Goal: Entertainment & Leisure: Consume media (video, audio)

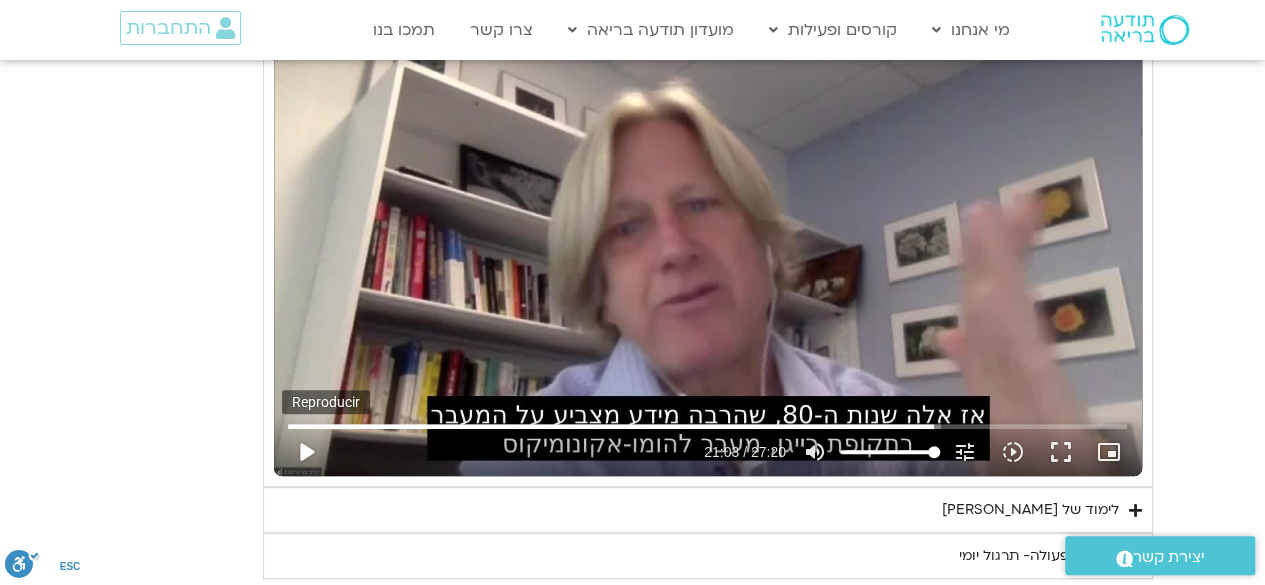
type input "1081.16"
click at [306, 445] on button "play_arrow" at bounding box center [306, 452] width 48 height 48
type input "1263.269904"
type input "1081.16"
type input "1263.315748"
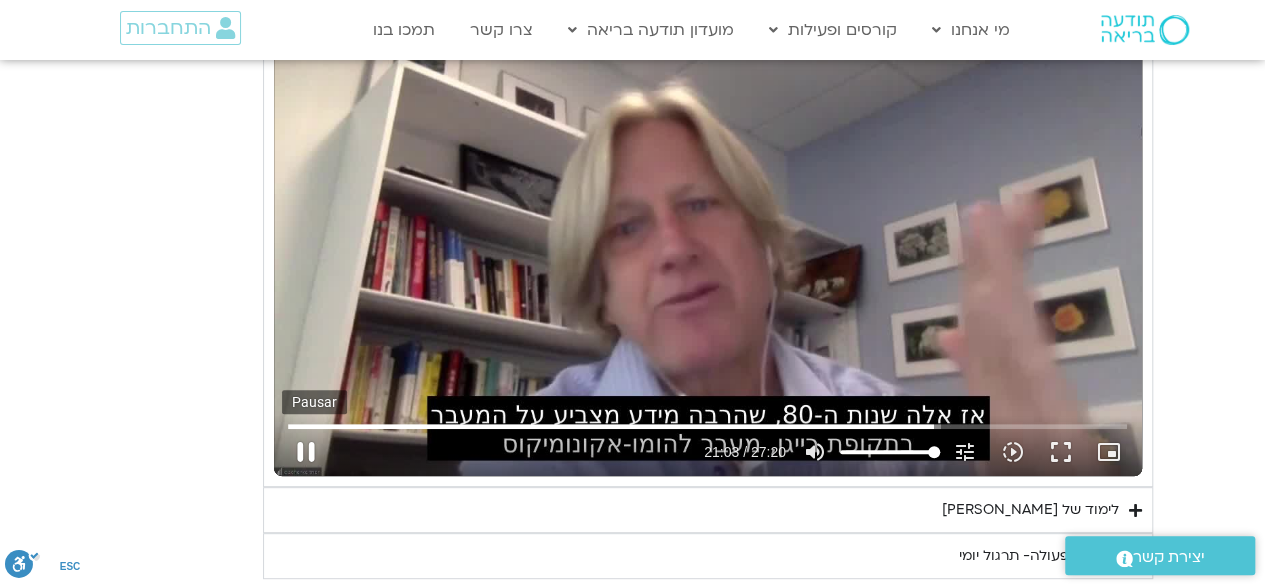
type input "1081.16"
type input "1263.44969"
type input "1081.16"
type input "1263.583186"
type input "1081.16"
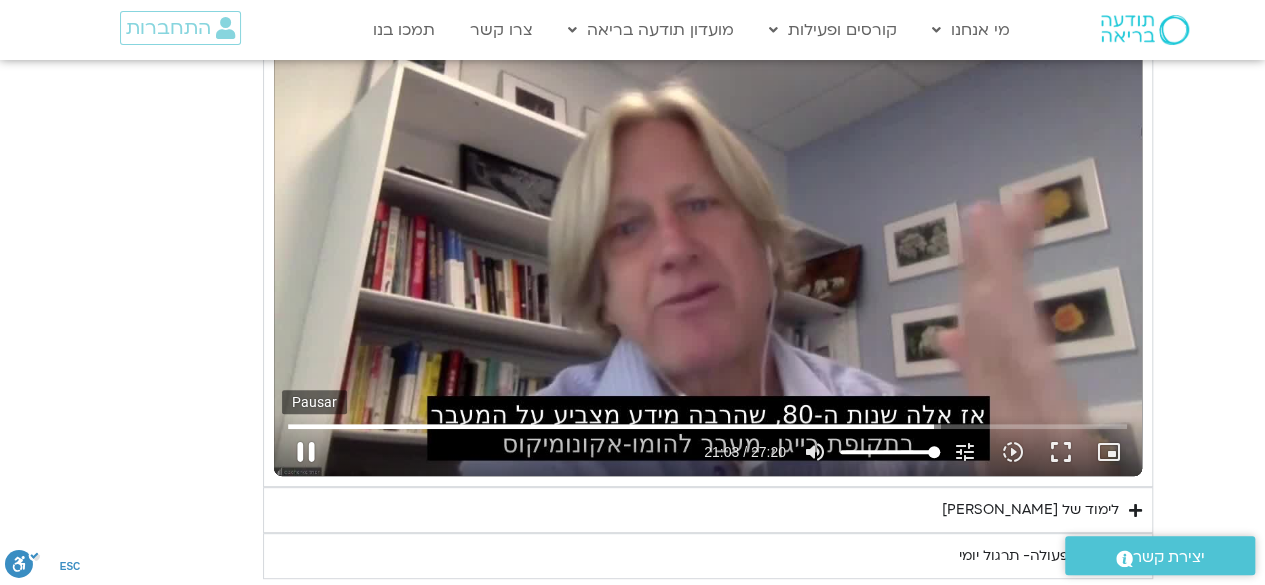
type input "1263.716026"
type input "1081.16"
type input "1263.977078"
type input "1081.16"
type input "1264.115155"
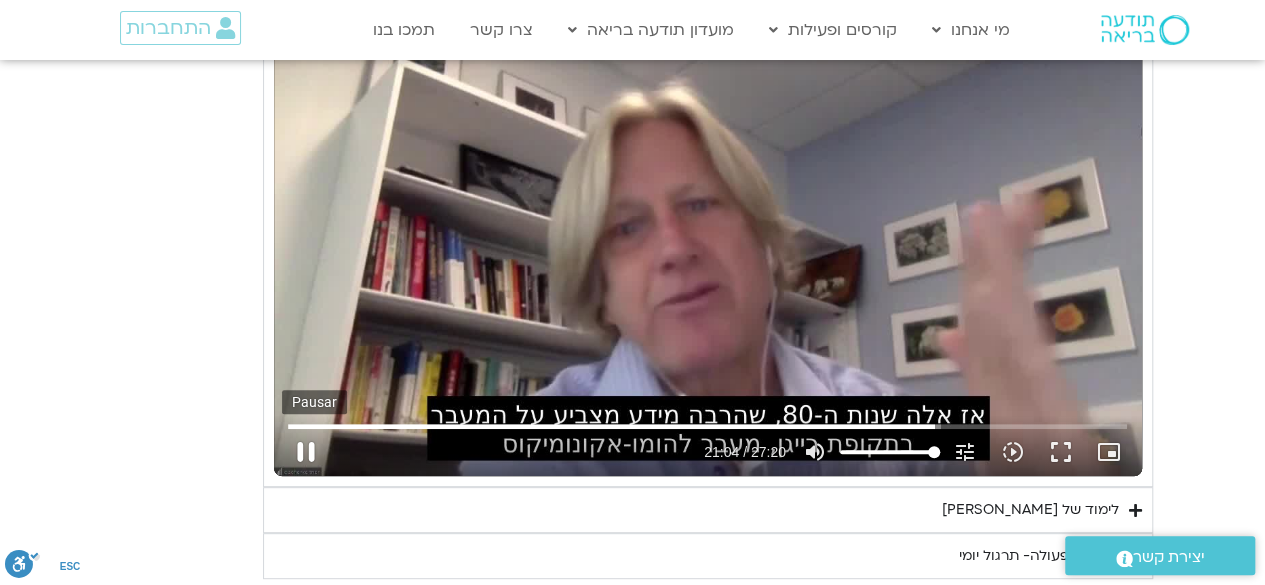
type input "1081.16"
type input "1264.244549"
type input "1081.16"
type input "1264.386966"
type input "1081.16"
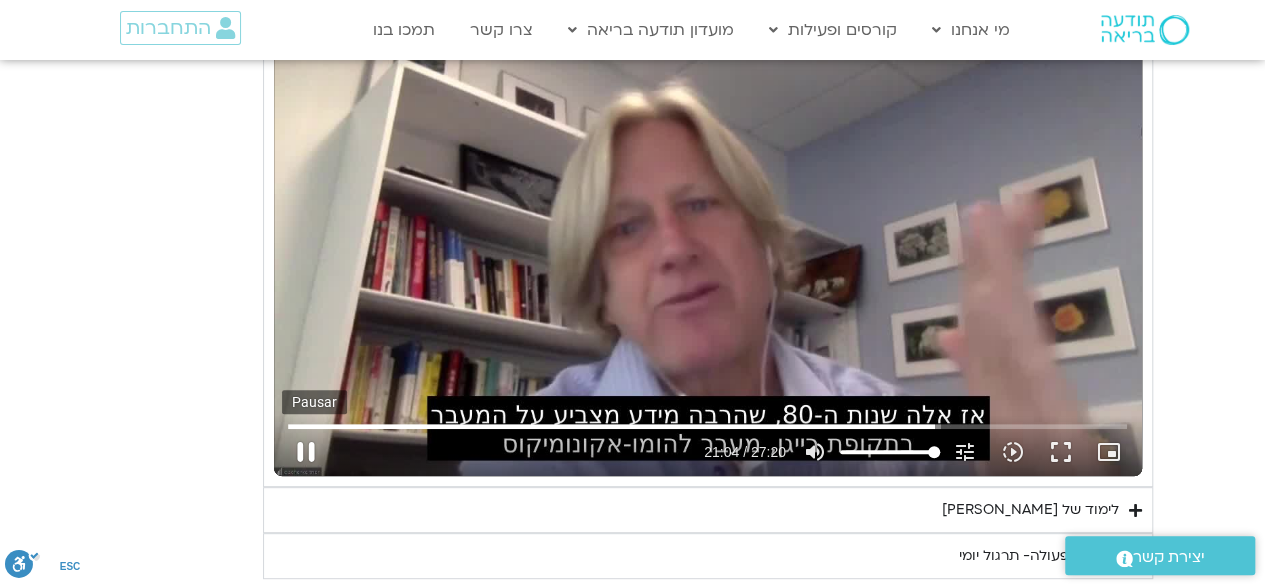
type input "1264.520341"
type input "1081.16"
type input "1264.647102"
type input "1081.16"
type input "1264.7948"
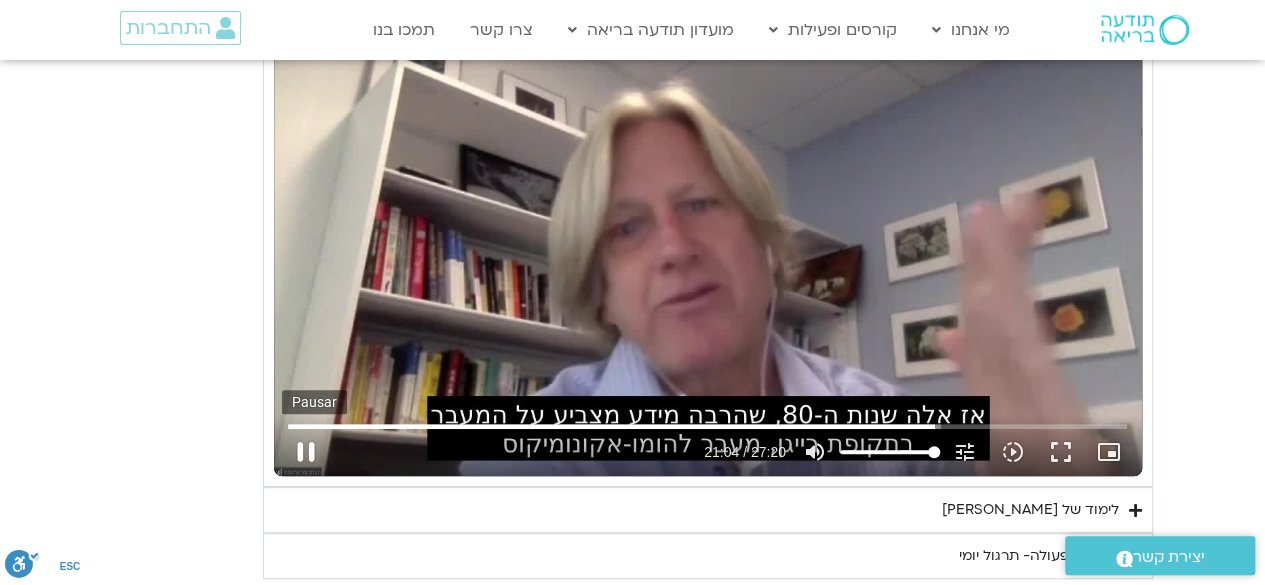
type input "1081.16"
type input "1264.933332"
type input "1081.16"
type input "1265.065552"
type input "1081.16"
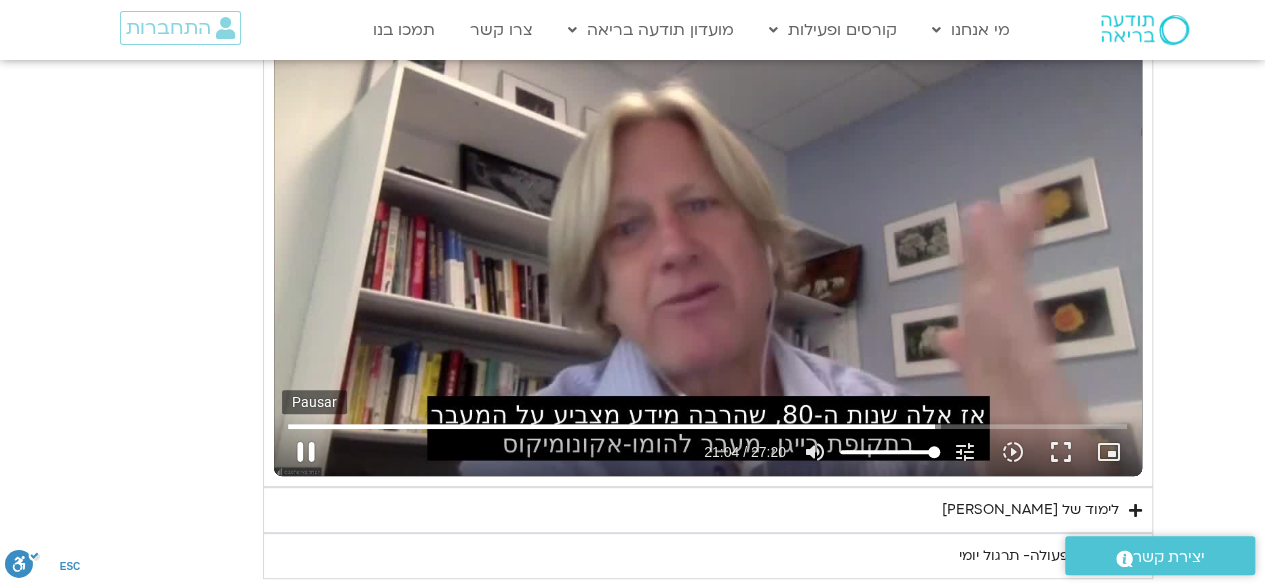
type input "1265.197609"
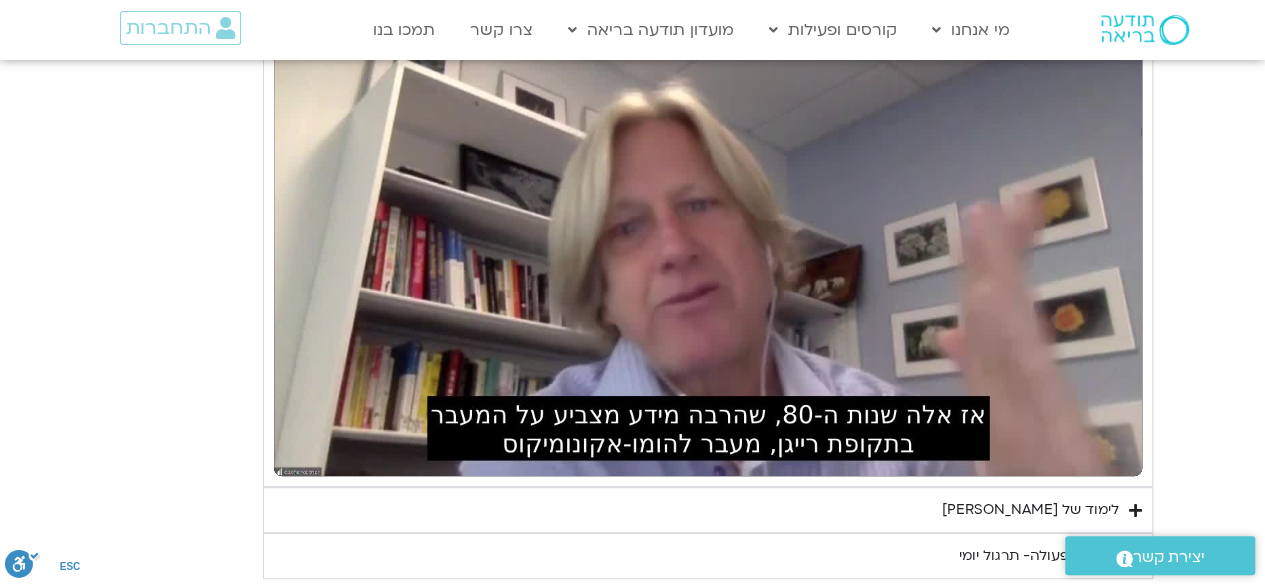
type input "1081.16"
type input "1390.847935"
type input "1081.16"
type input "1391.395541"
type input "1081.16"
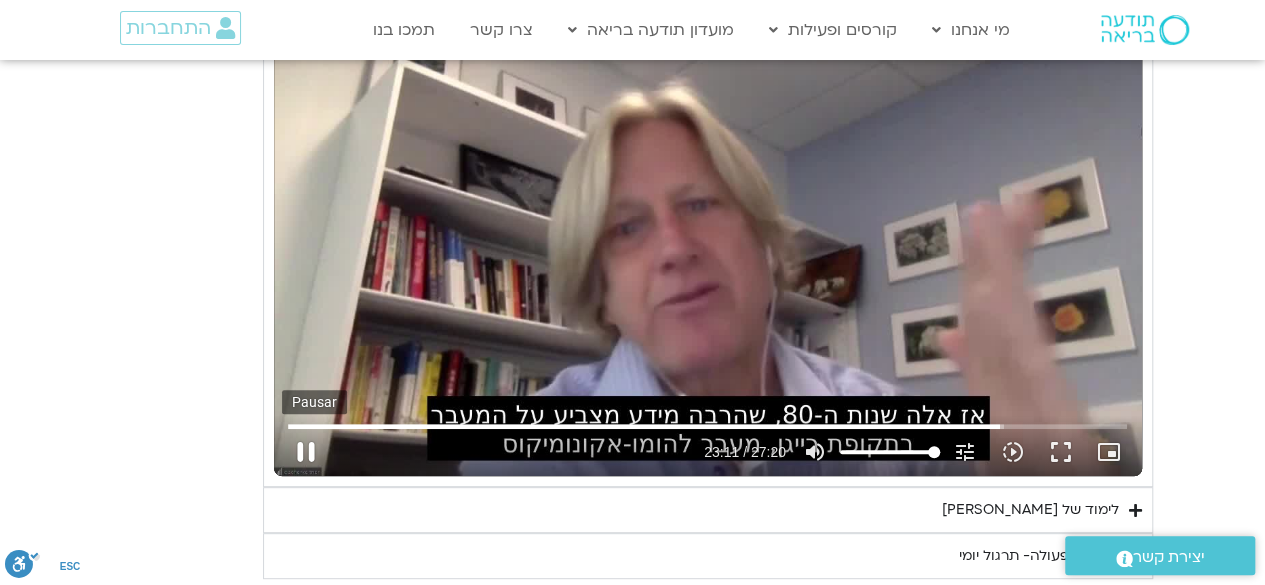
type input "1391.528517"
type input "1081.16"
type input "1391.661564"
type input "1081.16"
type input "1391.762362"
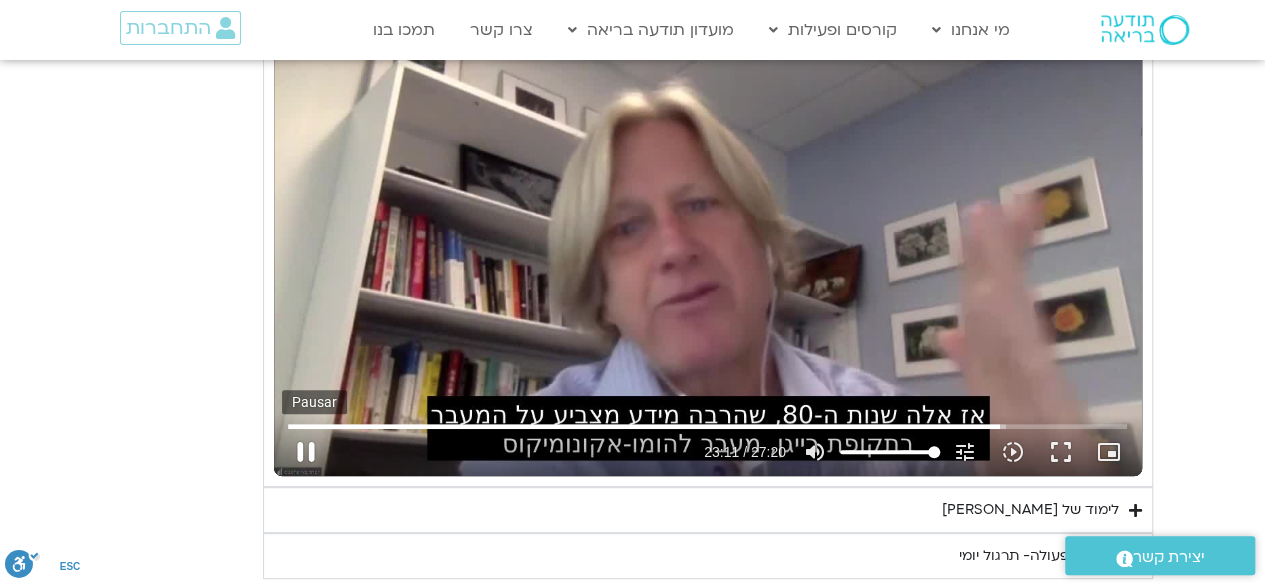
type input "1081.16"
type input "1391.912473"
type input "1081.16"
type input "1392.045125"
type input "1081.16"
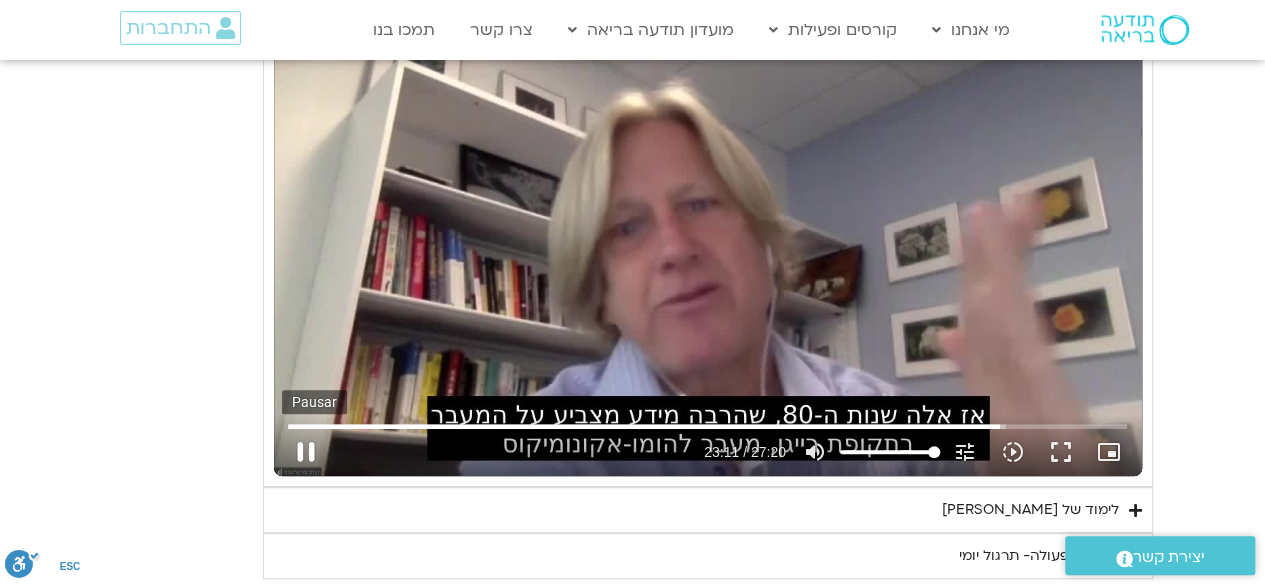
type input "1392.160881"
type input "1081.16"
type input "1392.294516"
type input "1081.16"
type input "1392.427005"
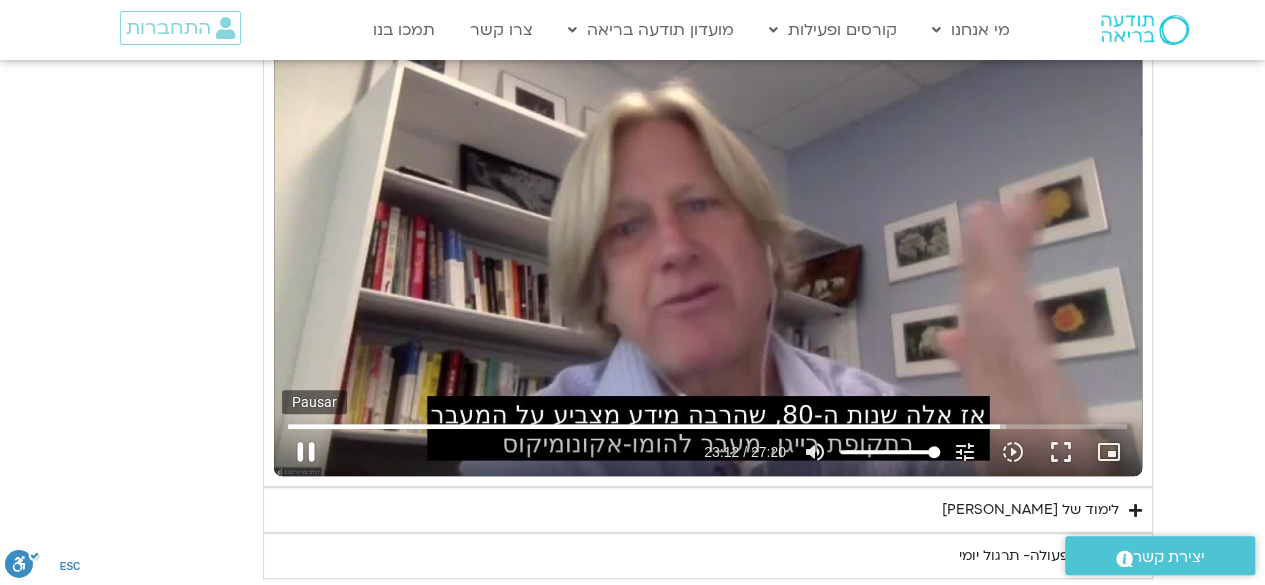
type input "1081.16"
type input "1392.56096"
type input "1081.16"
type input "1392.695233"
type input "1081.16"
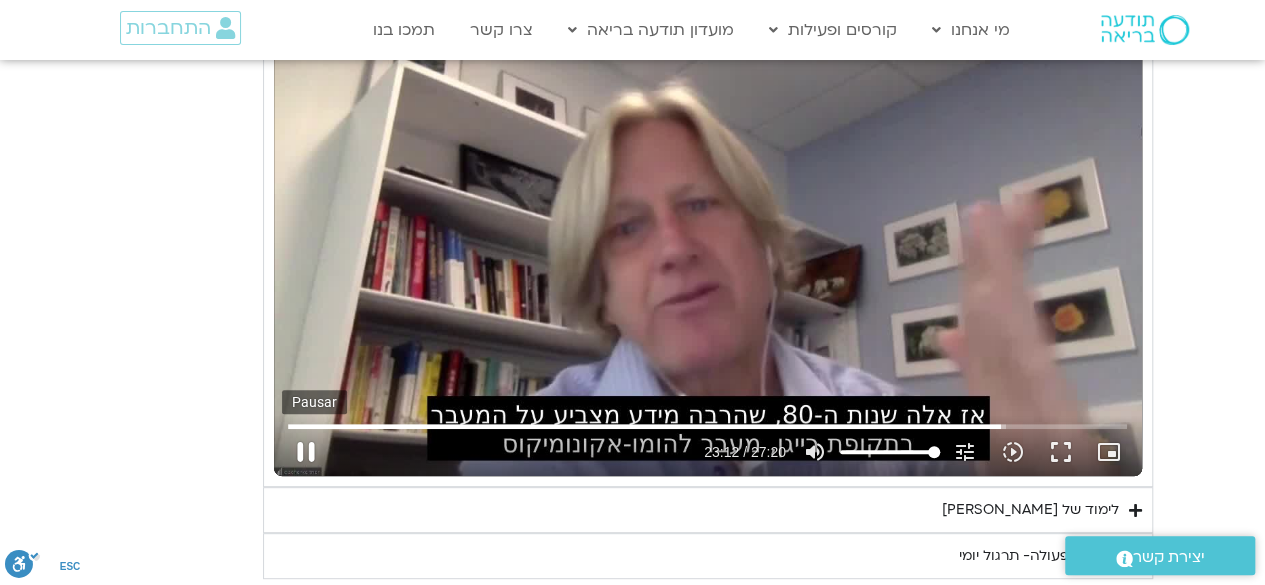
type input "1392.827541"
type input "1081.16"
type input "1392.961655"
type input "1081.16"
click at [306, 432] on button "pause" at bounding box center [306, 452] width 48 height 48
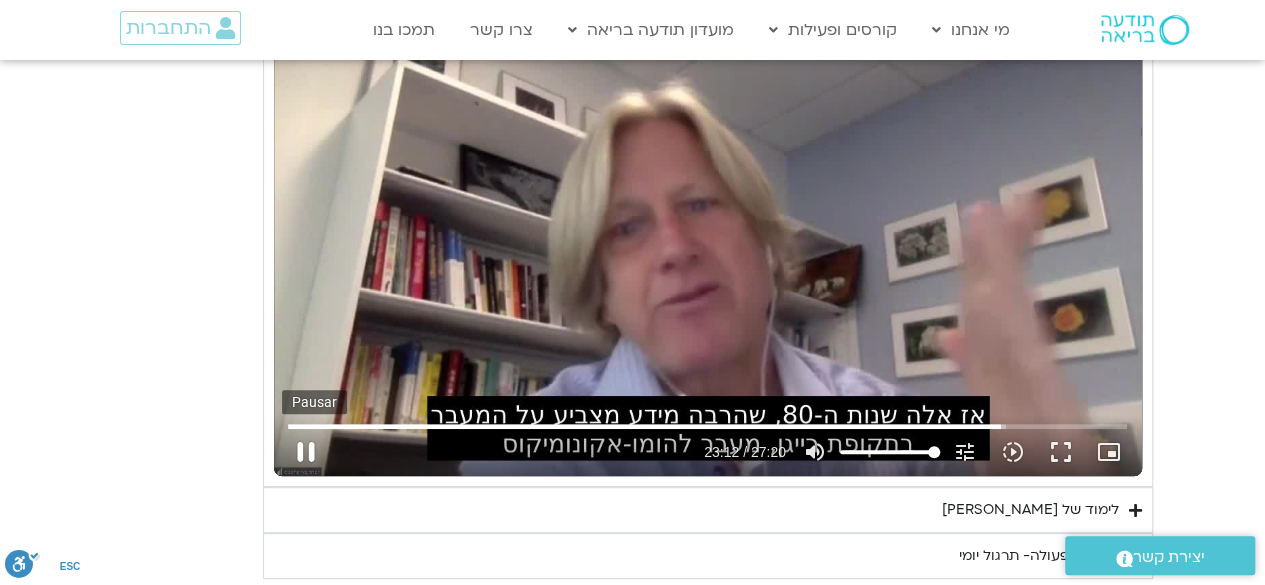
type input "1393.024661"
click at [306, 432] on button "play_arrow" at bounding box center [306, 452] width 48 height 48
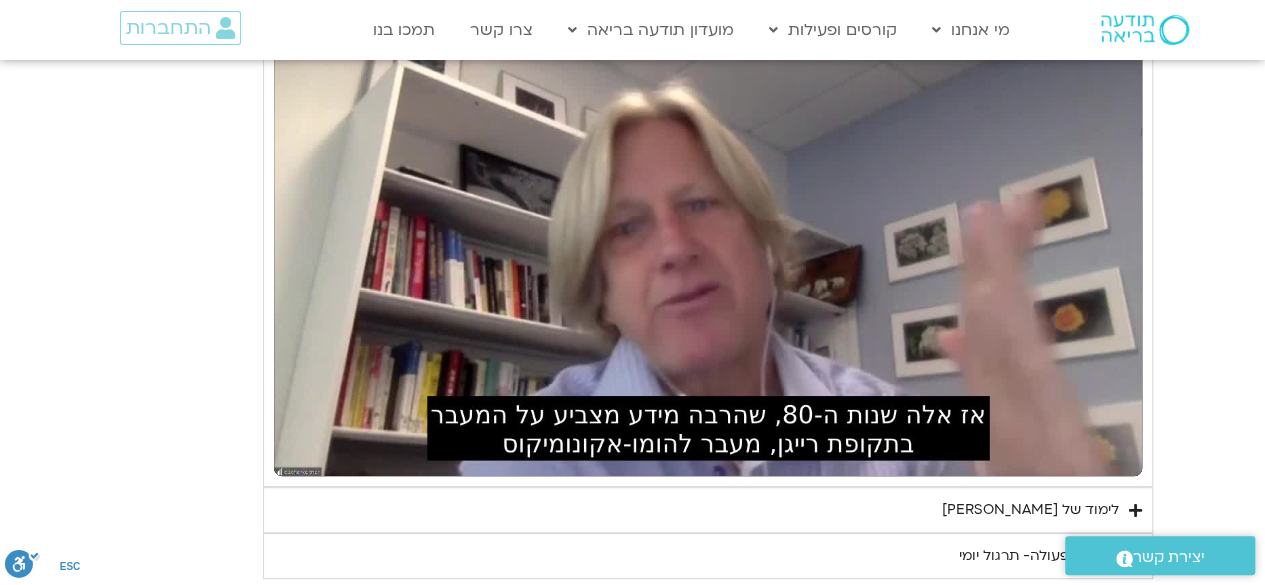
type input "1081.16"
type input "1436.457557"
type input "1081.16"
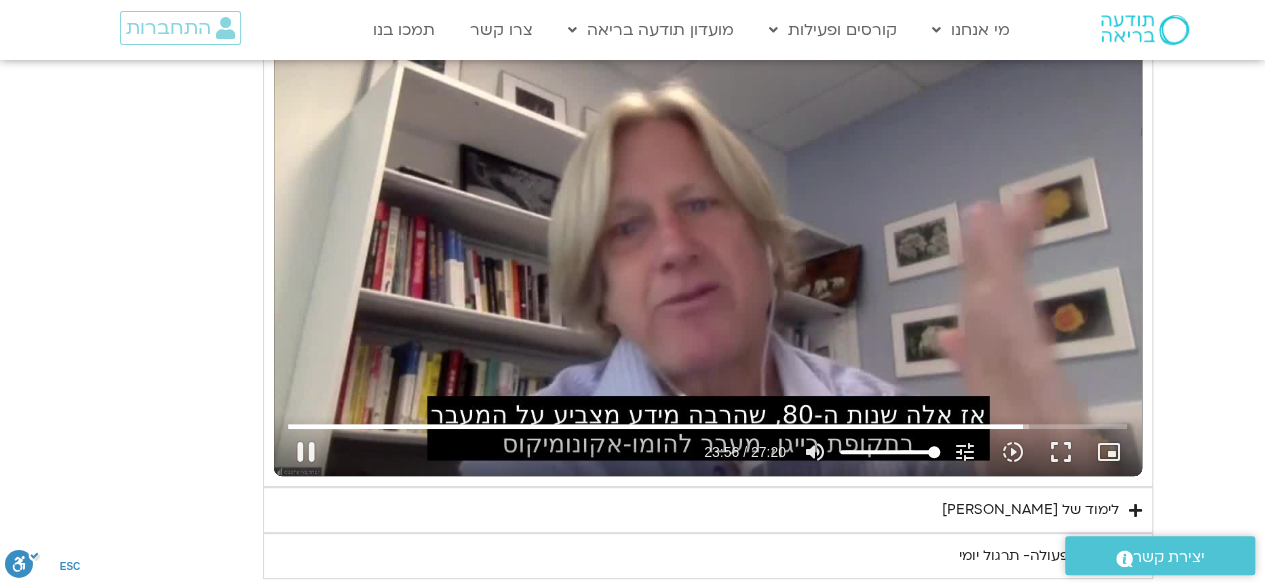
type input "1436.587398"
type input "1081.16"
type input "1436.720523"
type input "1081.16"
type input "1436.837184"
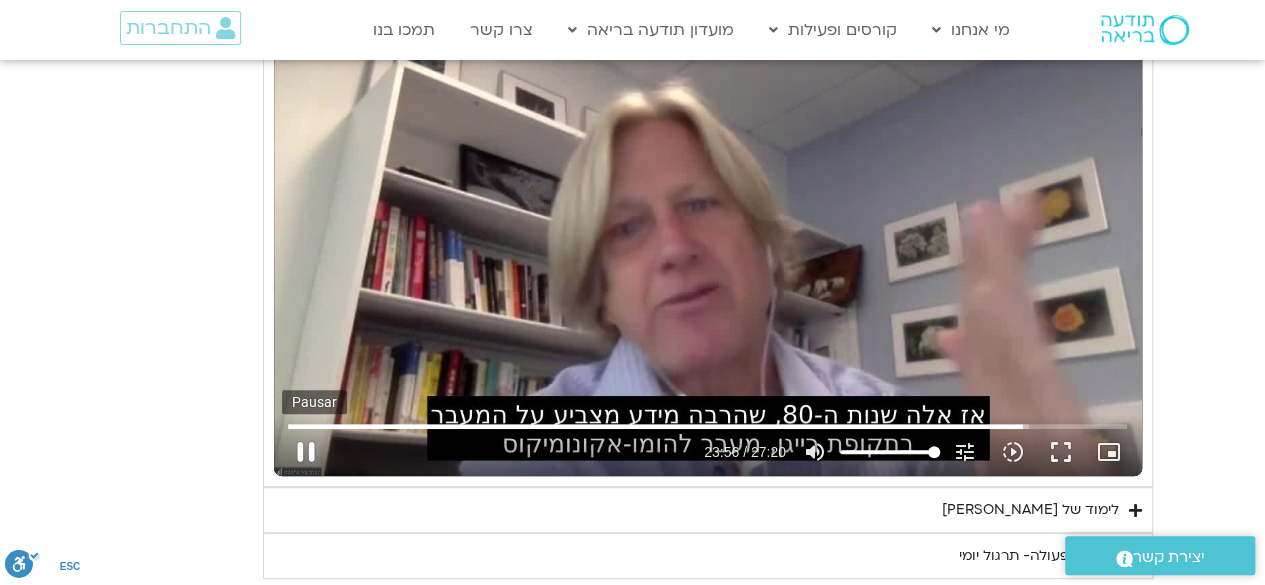
type input "1081.16"
type input "1436.970127"
type input "1081.16"
type input "1437.107485"
type input "1081.16"
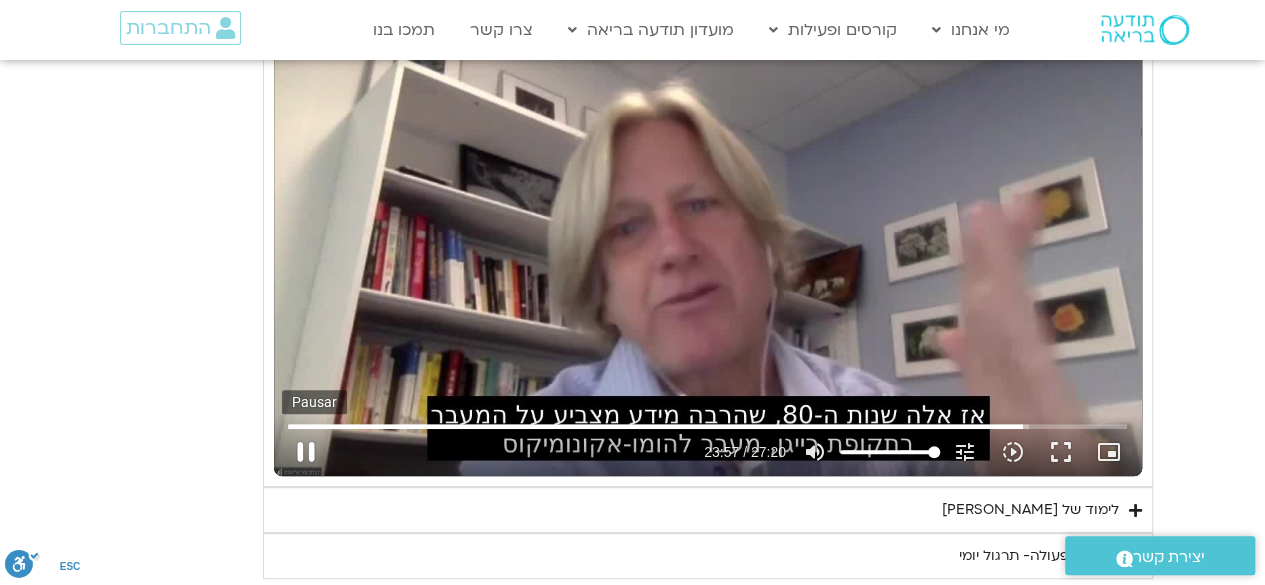
type input "1437.237117"
type input "1081.16"
type input "1437.30319"
type input "1081.16"
type input "1437.453572"
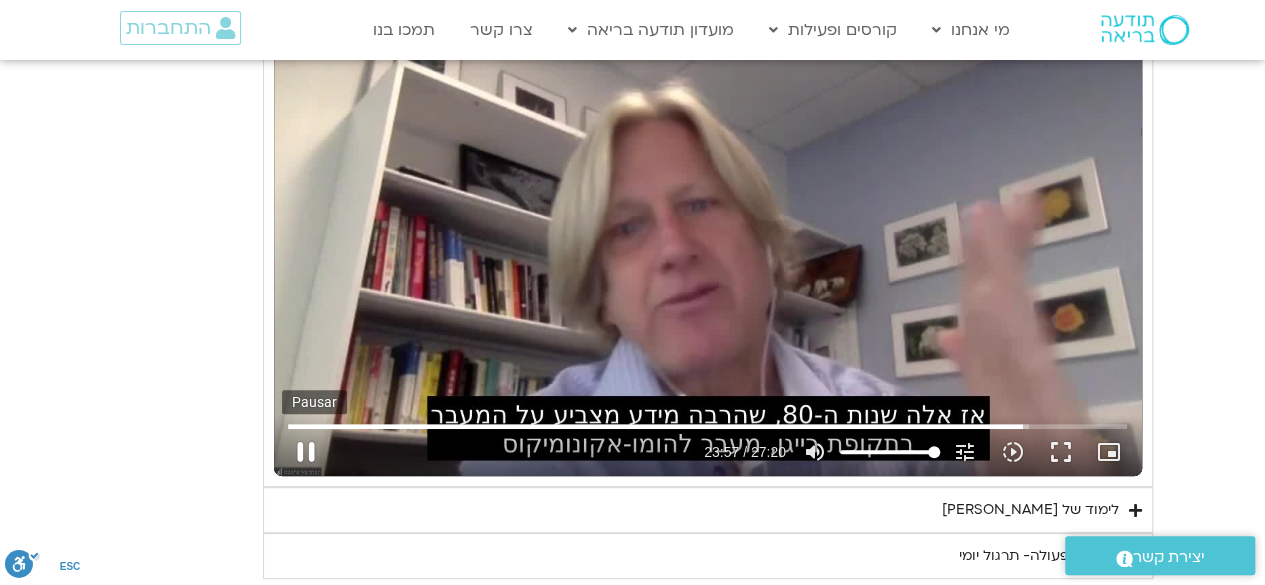
type input "1081.16"
type input "1437.50727"
type input "1081.16"
type input "1437.63544"
type input "1081.16"
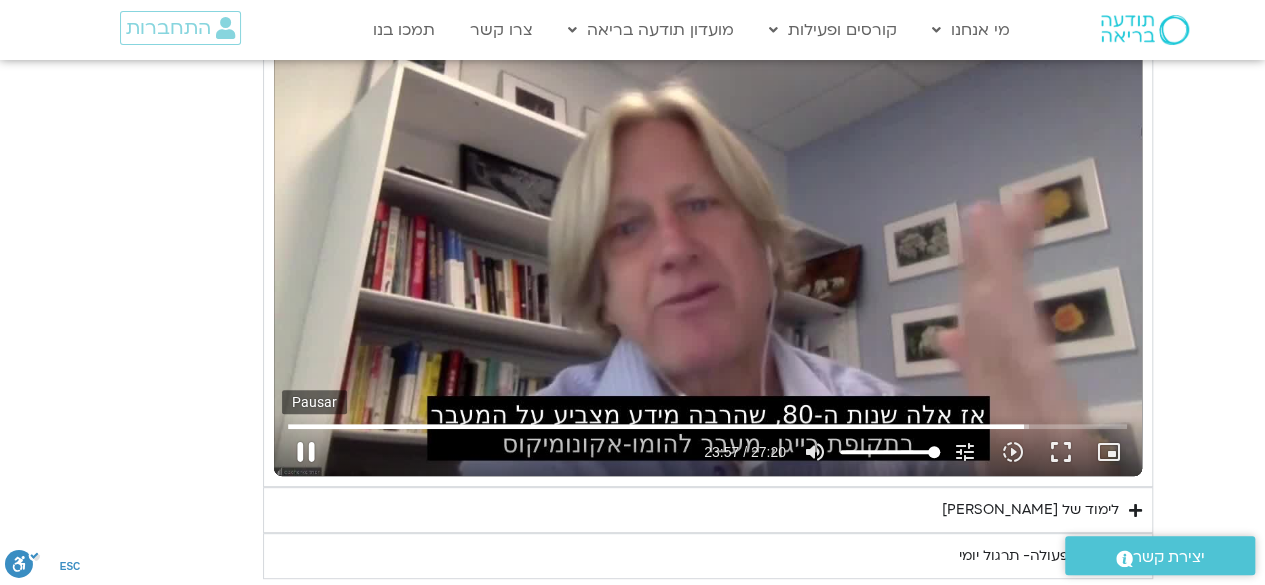
click at [310, 436] on button "pause" at bounding box center [306, 452] width 48 height 48
type input "1437.881717"
click at [310, 436] on button "play_arrow" at bounding box center [306, 452] width 48 height 48
type input "1081.16"
type input "1437.949904"
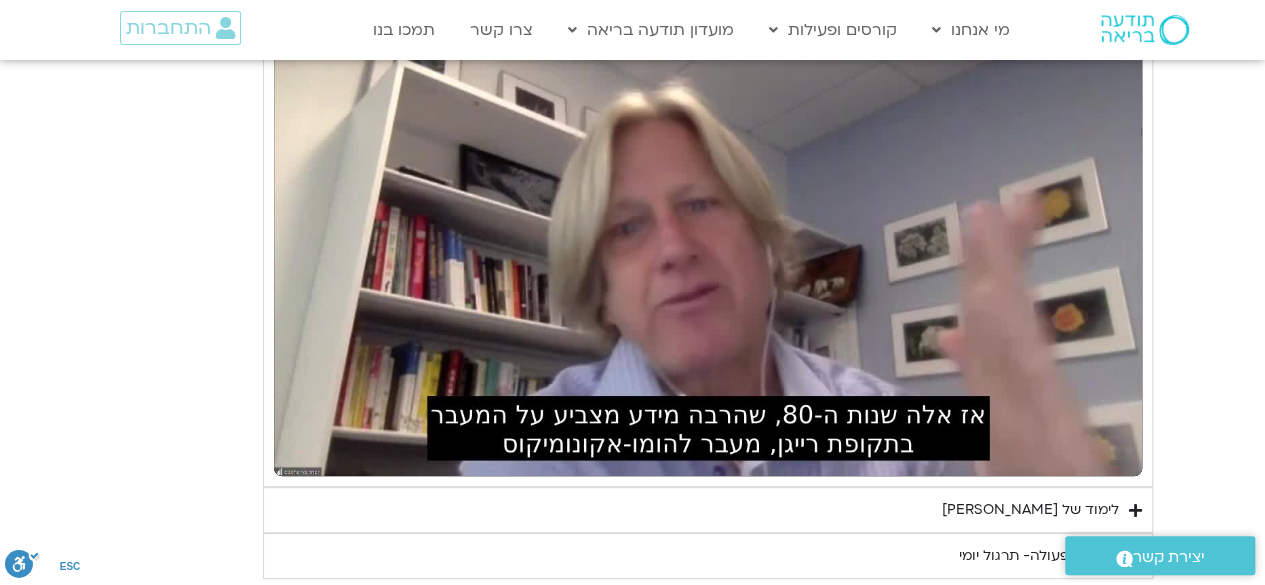
type input "1081.16"
type input "1472.324125"
type input "1081.16"
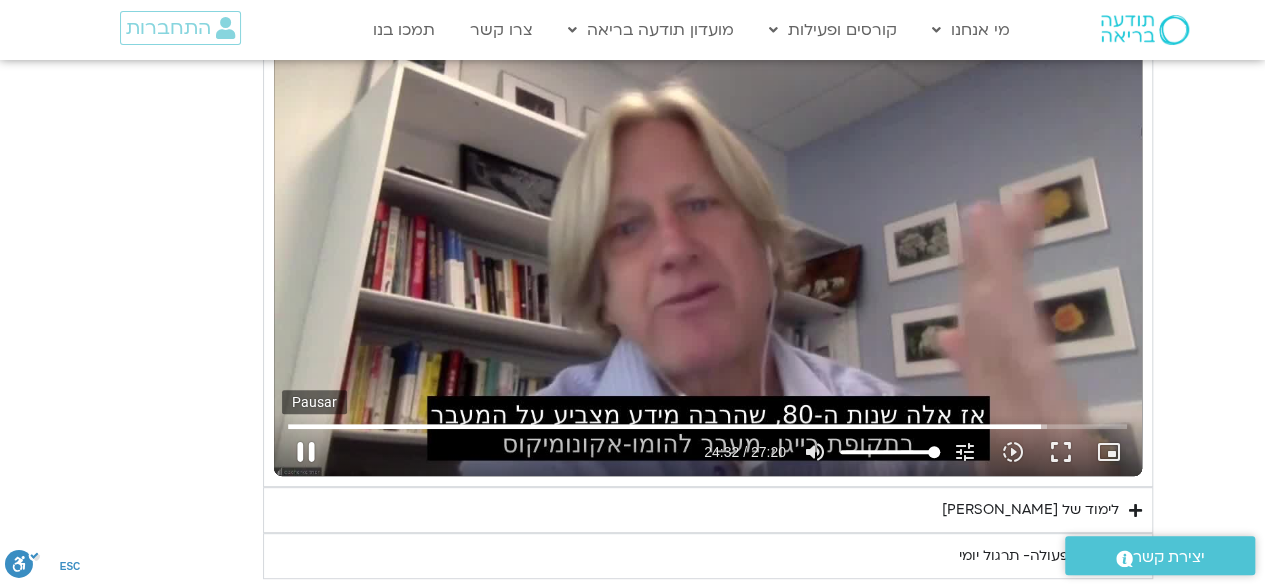
type input "1472.454605"
type input "1081.16"
type input "1472.504115"
type input "1081.16"
type input "1472.582329"
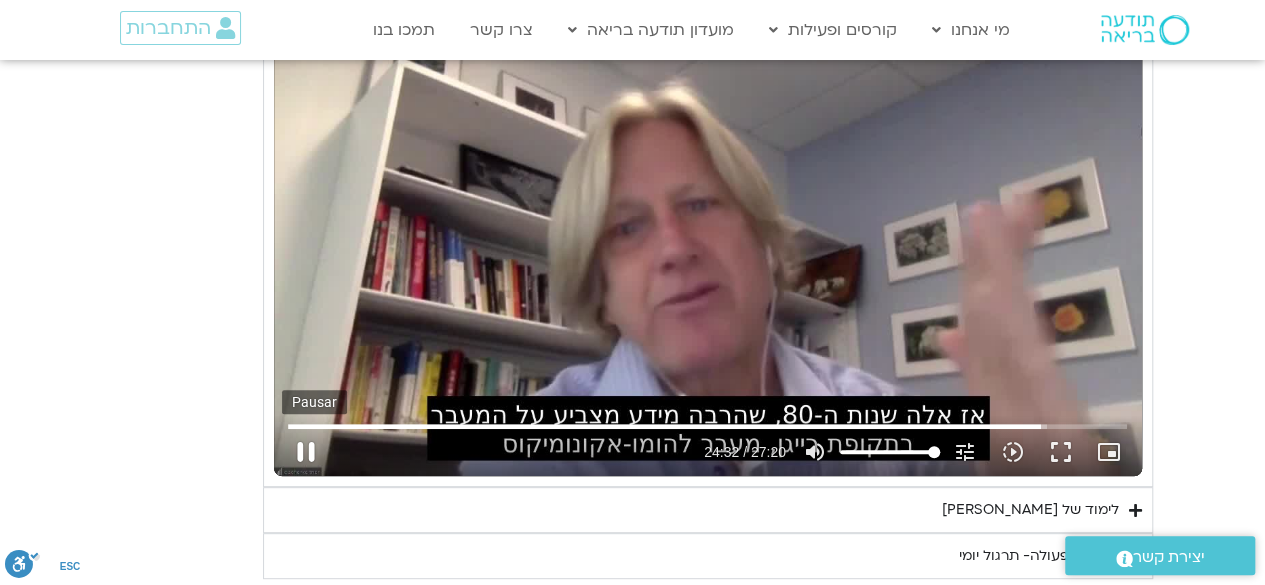
type input "1081.16"
type input "1472.719387"
type input "1081.16"
type input "1472.886707"
type input "1081.16"
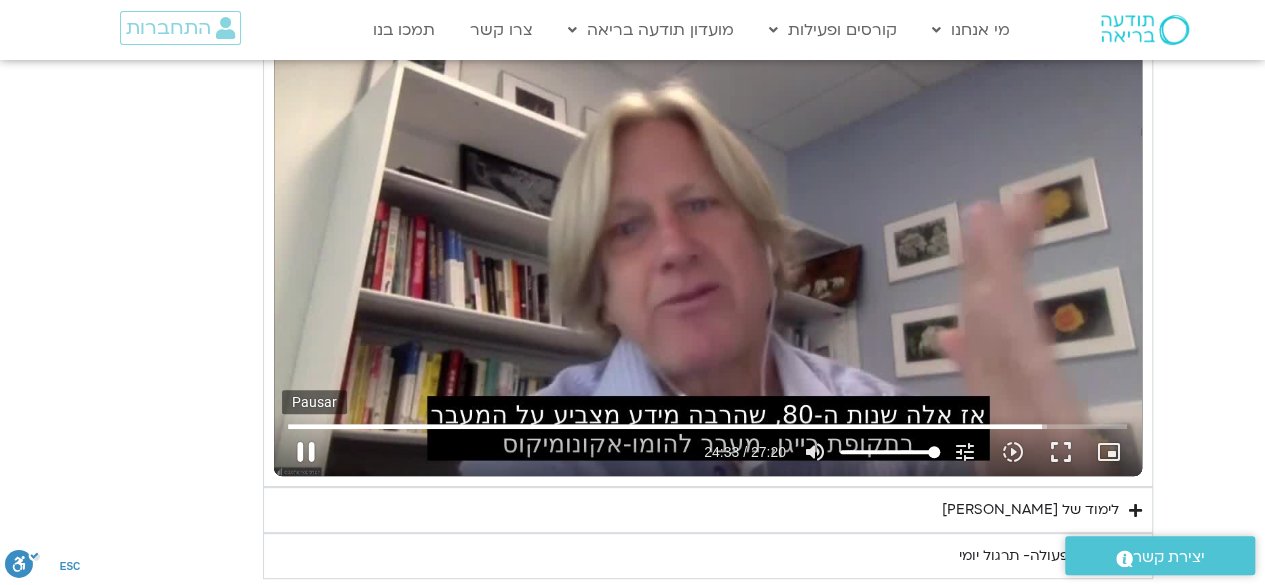
type input "1473.122433"
type input "1081.16"
type input "1473.203339"
type input "1081.16"
type input "1473.252123"
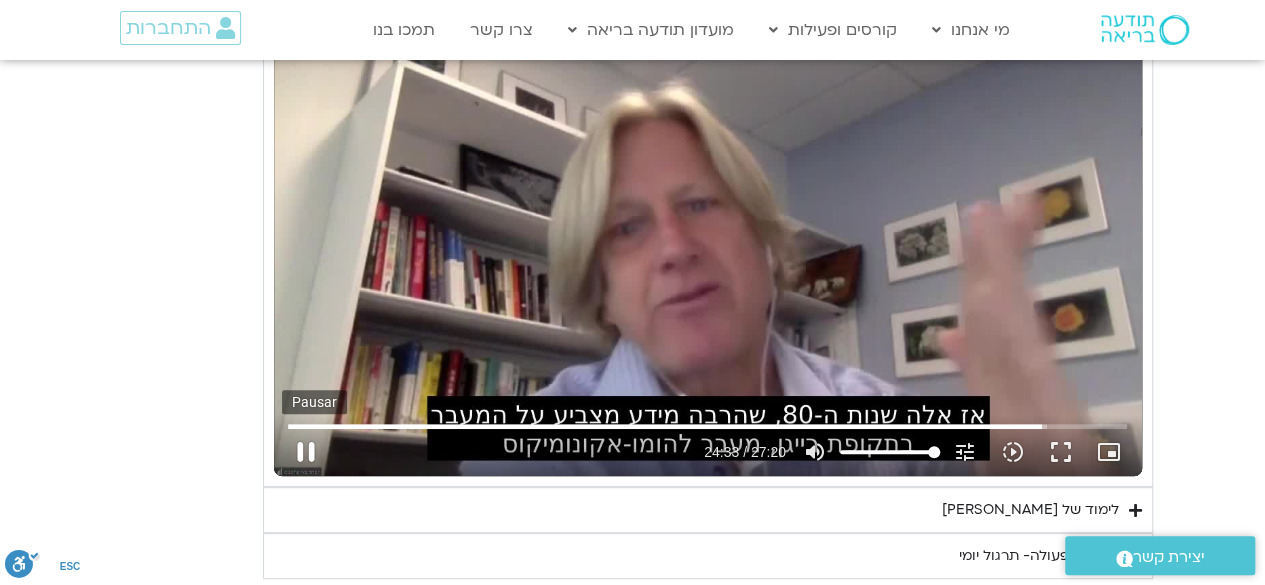
type input "1081.16"
type input "1473.382712"
type input "1081.16"
type input "1473.520203"
type input "1081.16"
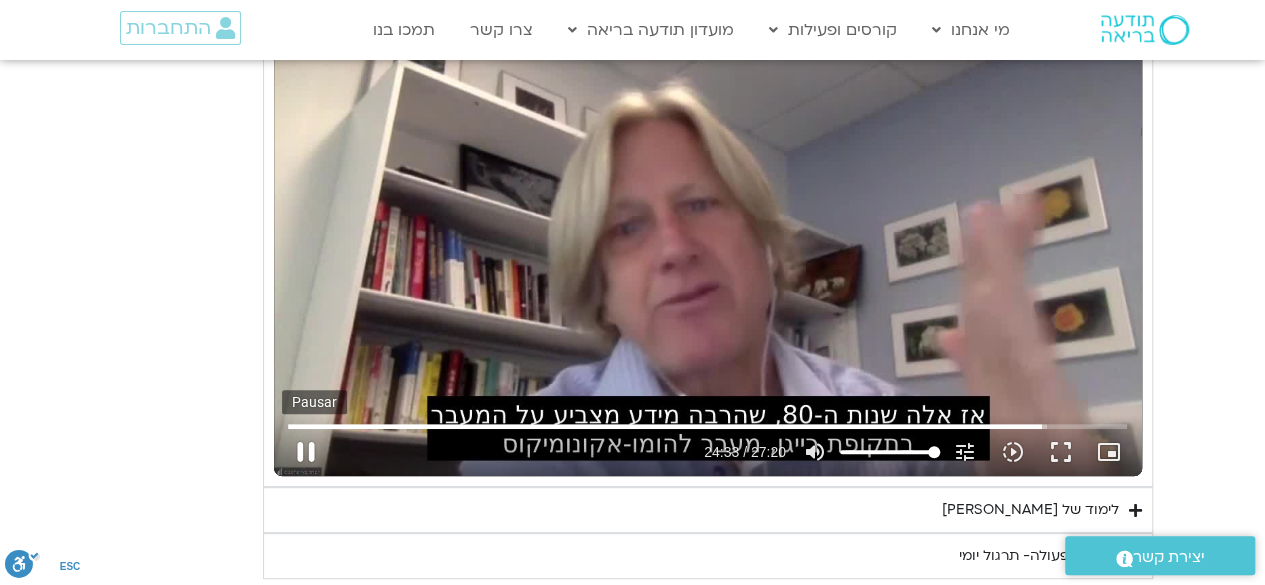
click at [301, 435] on button "pause" at bounding box center [306, 452] width 48 height 48
type input "1473.693565"
click at [301, 435] on button "play_arrow" at bounding box center [306, 452] width 48 height 48
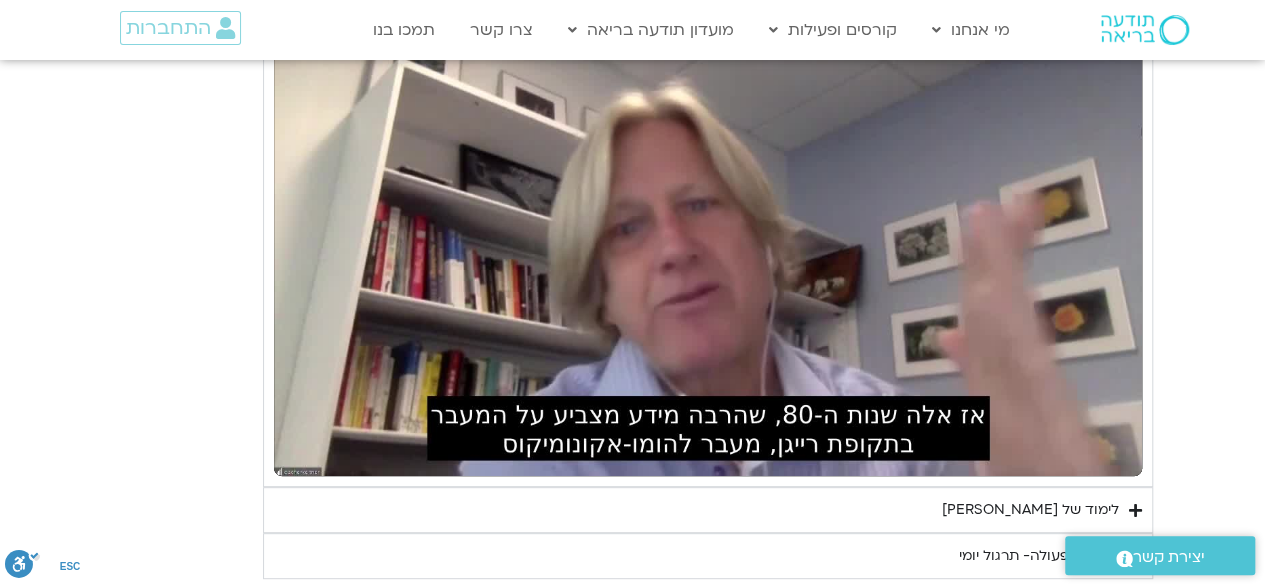
type input "1081.16"
type input "1492.524493"
type input "1081.16"
type input "1493.374204"
type input "1081.16"
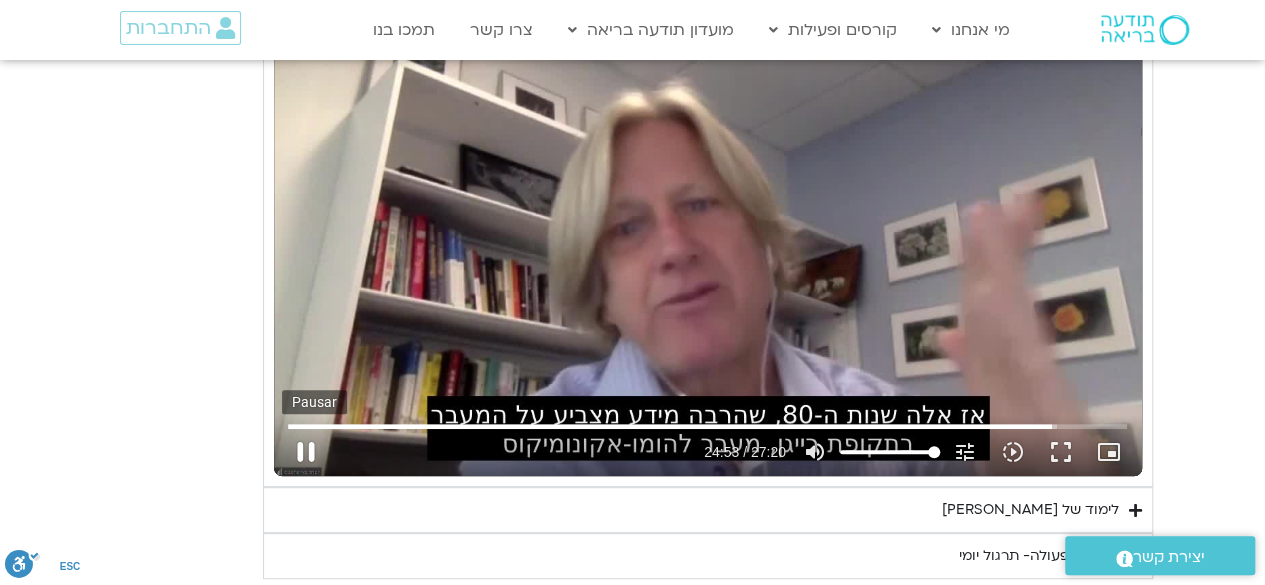
type input "1493.523447"
type input "1081.16"
type input "1493.623302"
type input "1081.16"
type input "1493.740798"
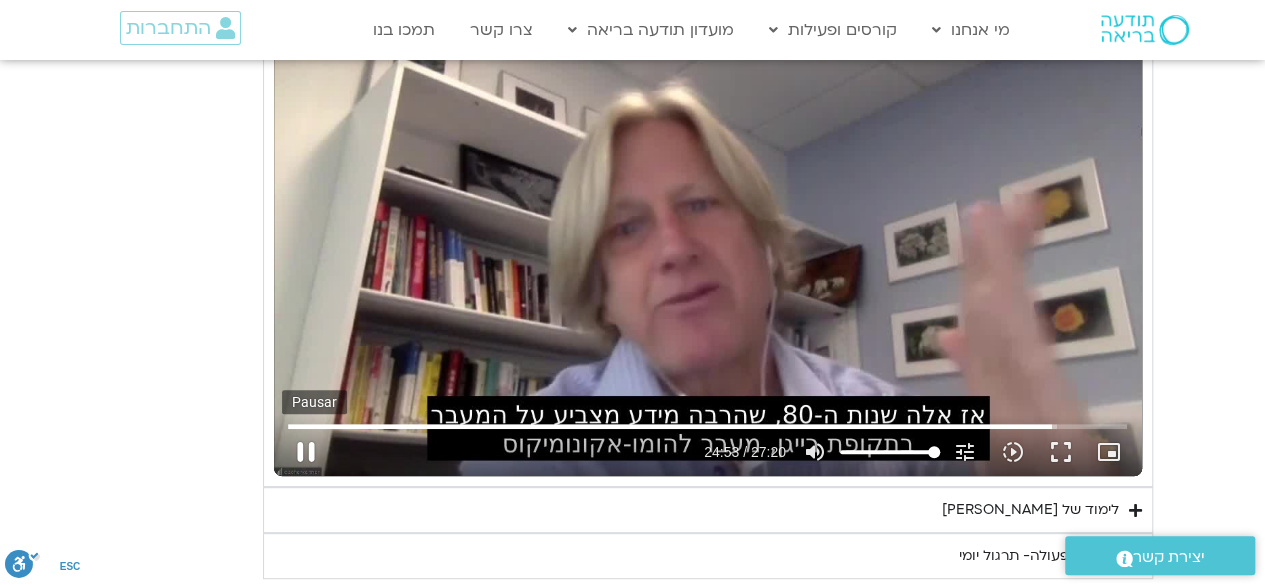
type input "1081.16"
type input "1493.858479"
type input "1081.16"
type input "1494.056363"
type input "1081.16"
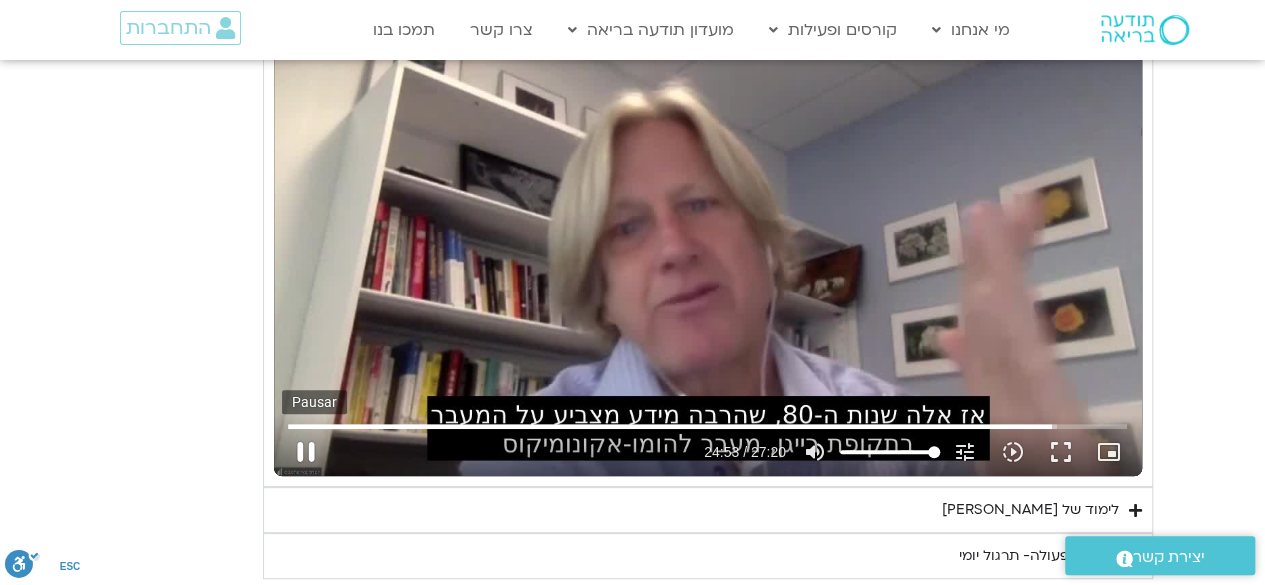
type input "1494.125751"
type input "1081.16"
type input "1494.256508"
type input "1081.16"
type input "1494.390786"
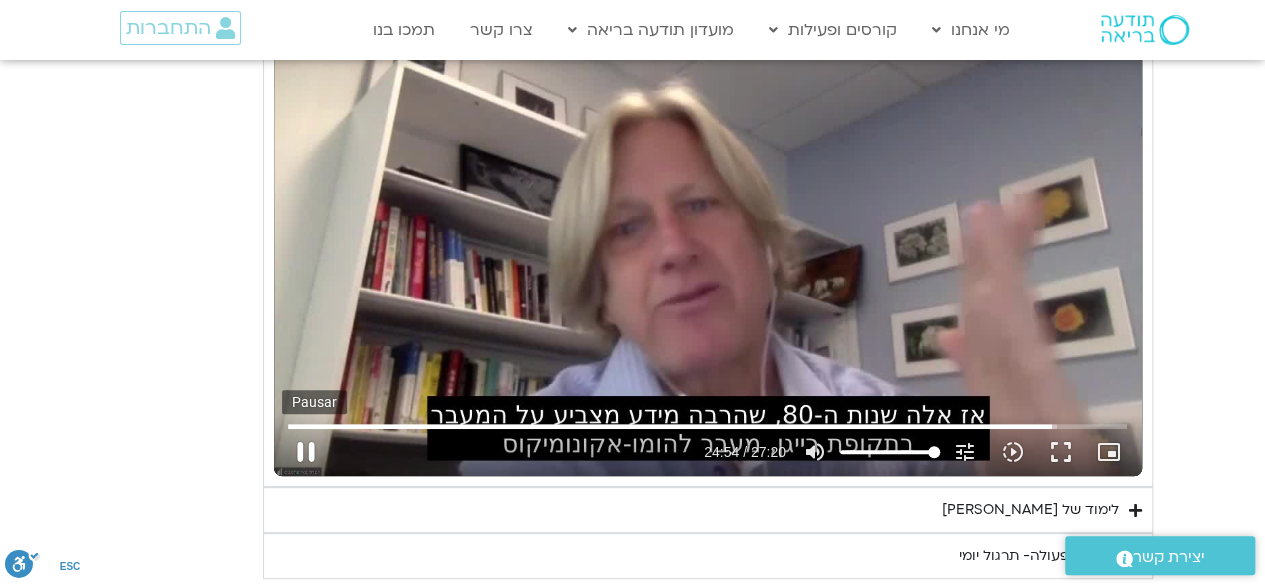
type input "1081.16"
click at [299, 434] on button "pause" at bounding box center [306, 452] width 48 height 48
type input "1494.549316"
type input "1081.16"
click at [309, 437] on button "play_arrow" at bounding box center [306, 452] width 48 height 48
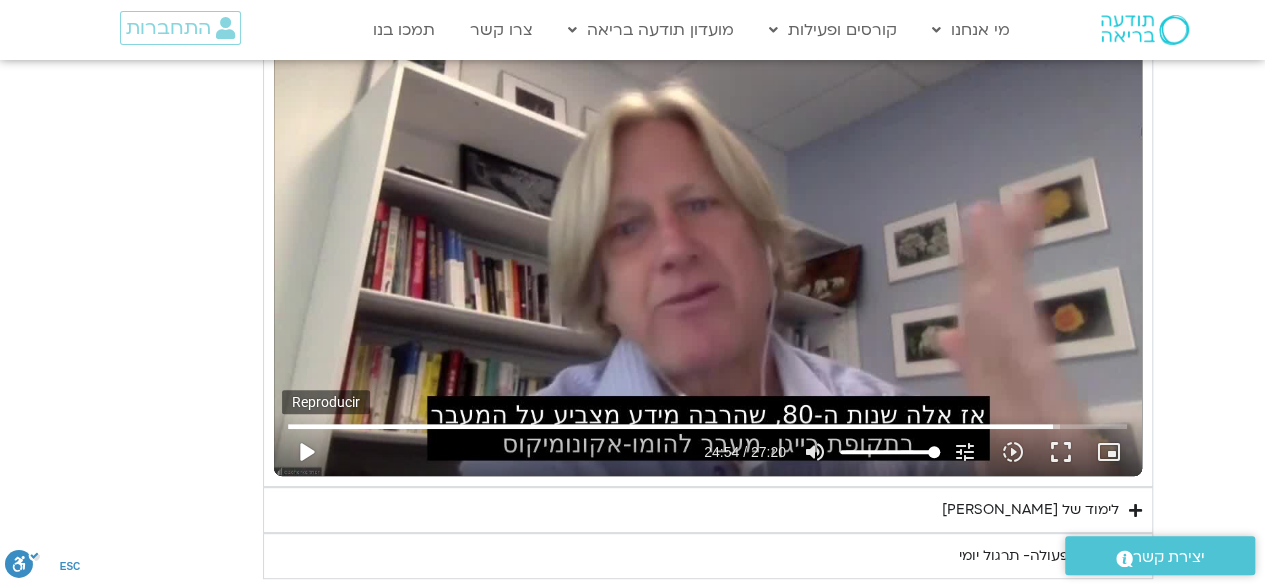
type input "1494.549324"
type input "1081.16"
type input "1494.552543"
type input "1081.16"
type input "1494.652851"
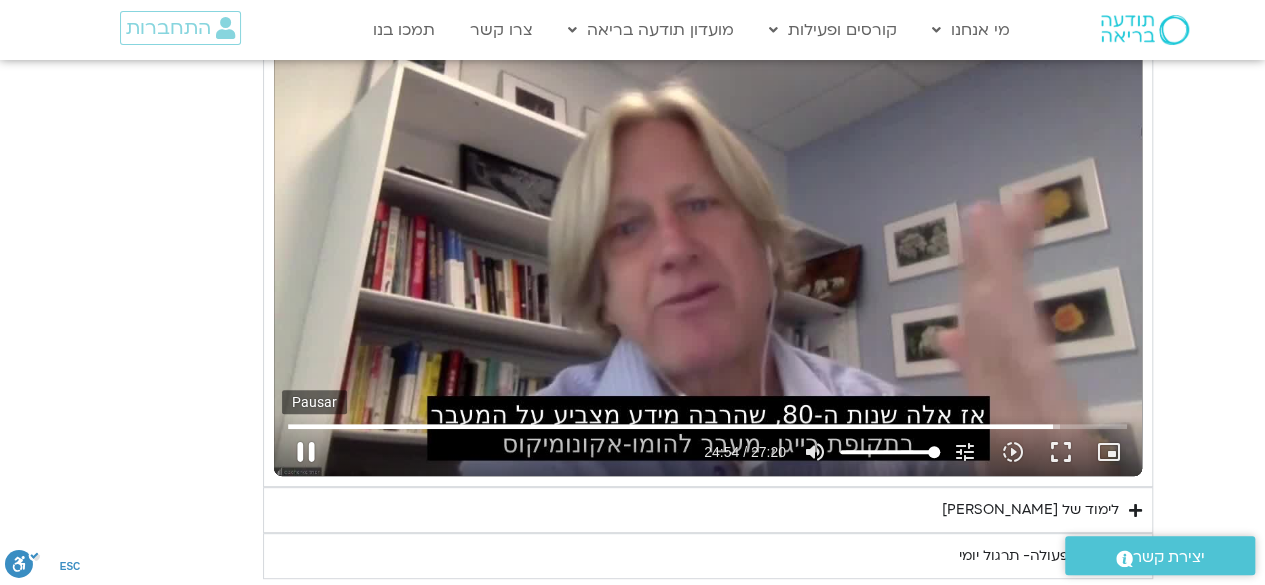
type input "1081.16"
type input "1494.785953"
type input "1081.16"
type input "1494.917733"
type input "1081.16"
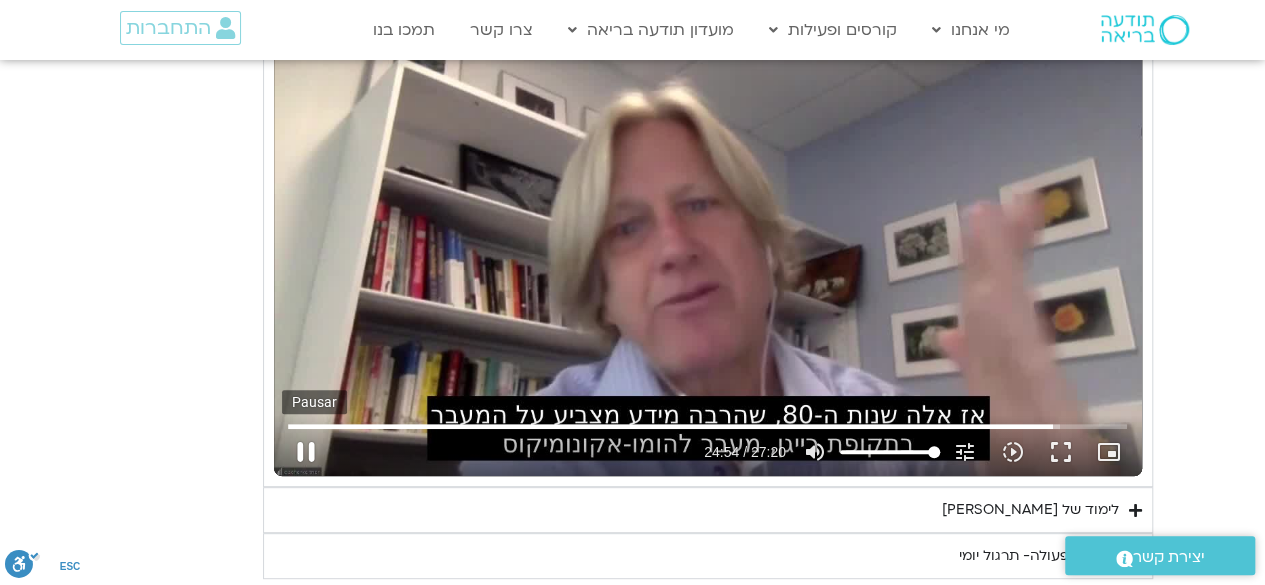
type input "1495.050895"
type input "1081.16"
type input "1495.18027"
type input "1081.16"
type input "1495.31278"
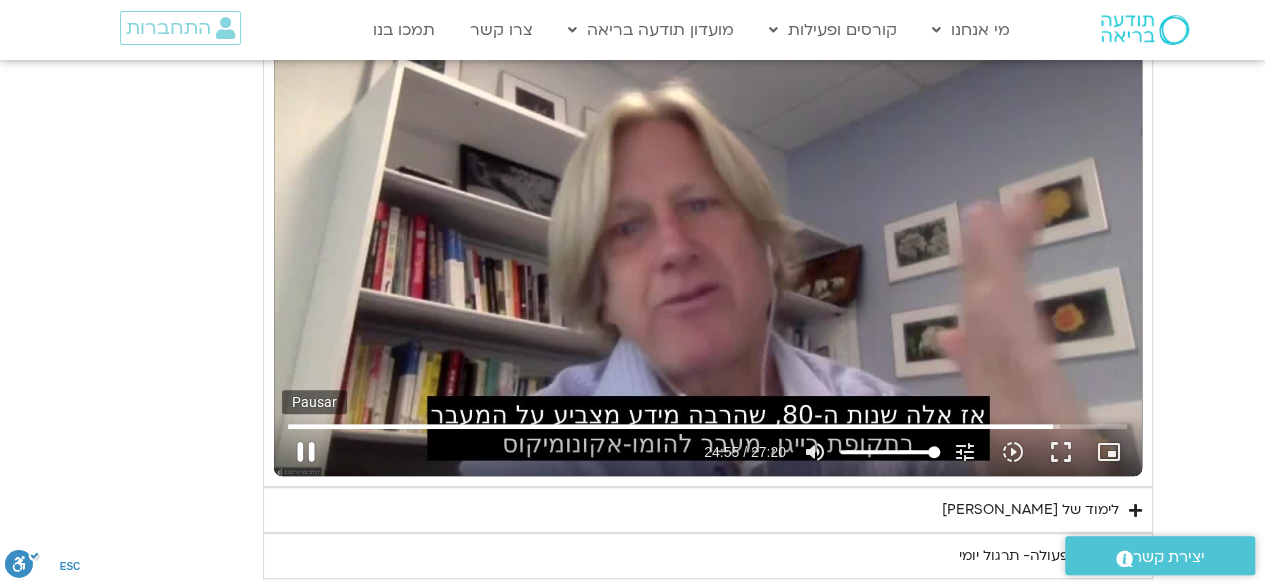
type input "1081.16"
type input "1495.446416"
type input "1081.16"
type input "1495.580537"
type input "1081.16"
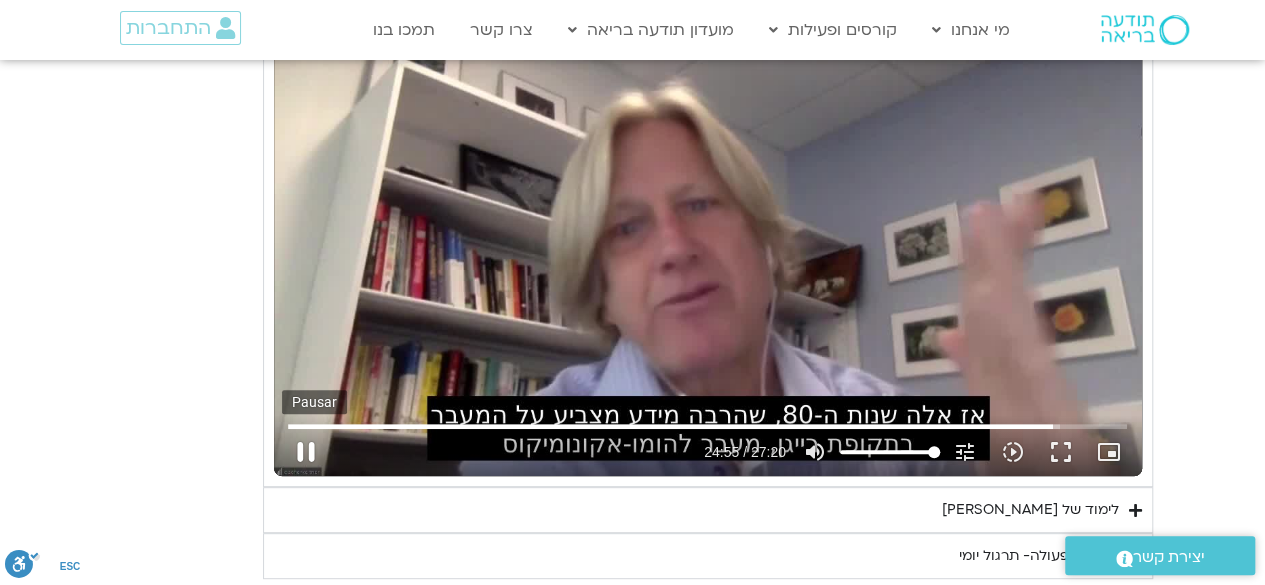
type input "1495.713761"
type input "1081.16"
type input "1495.846654"
type input "1081.16"
type input "1495.977712"
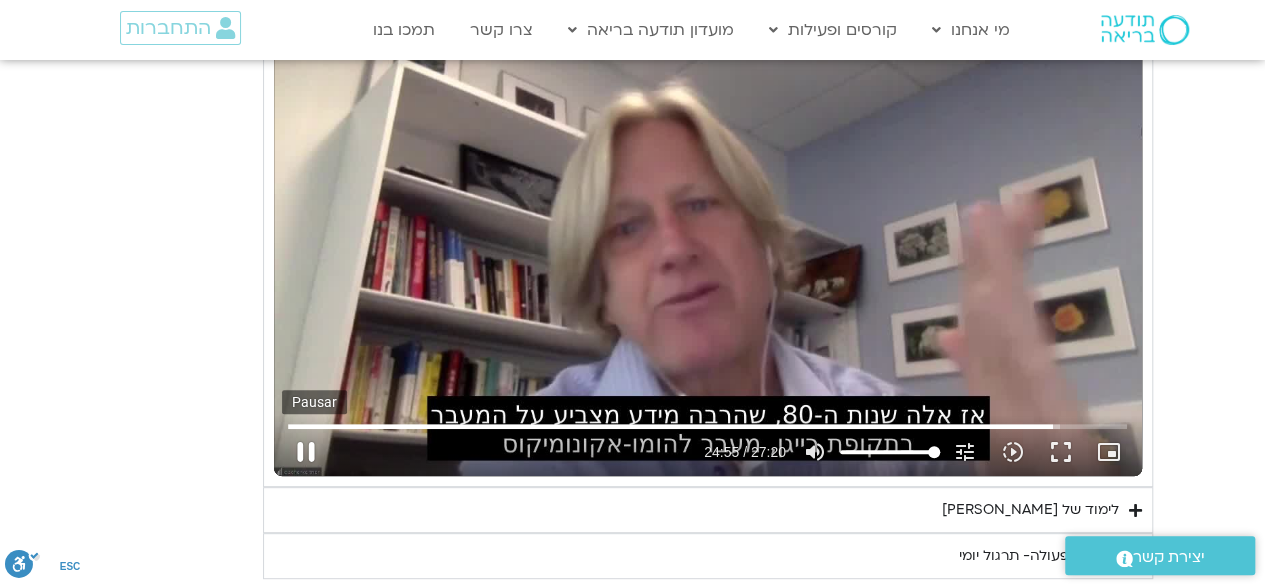
type input "1081.16"
type input "1496.112633"
type input "1081.16"
type input "1496.246273"
type input "1081.16"
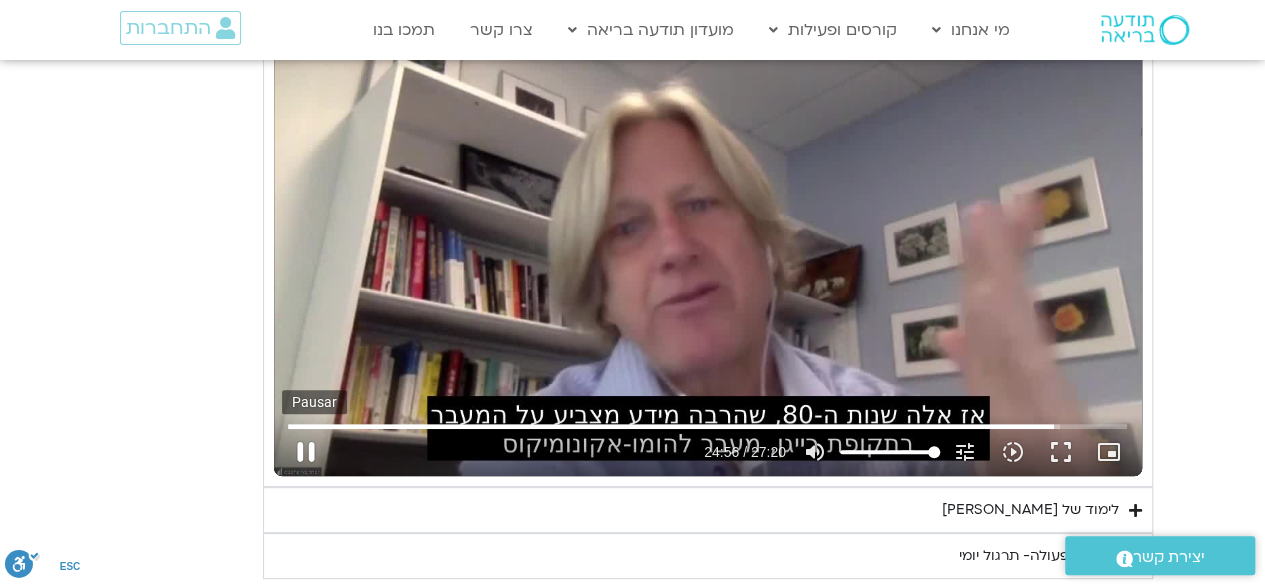
type input "1496.379858"
type input "1081.16"
type input "1496.514839"
type input "1081.16"
type input "1496.645019"
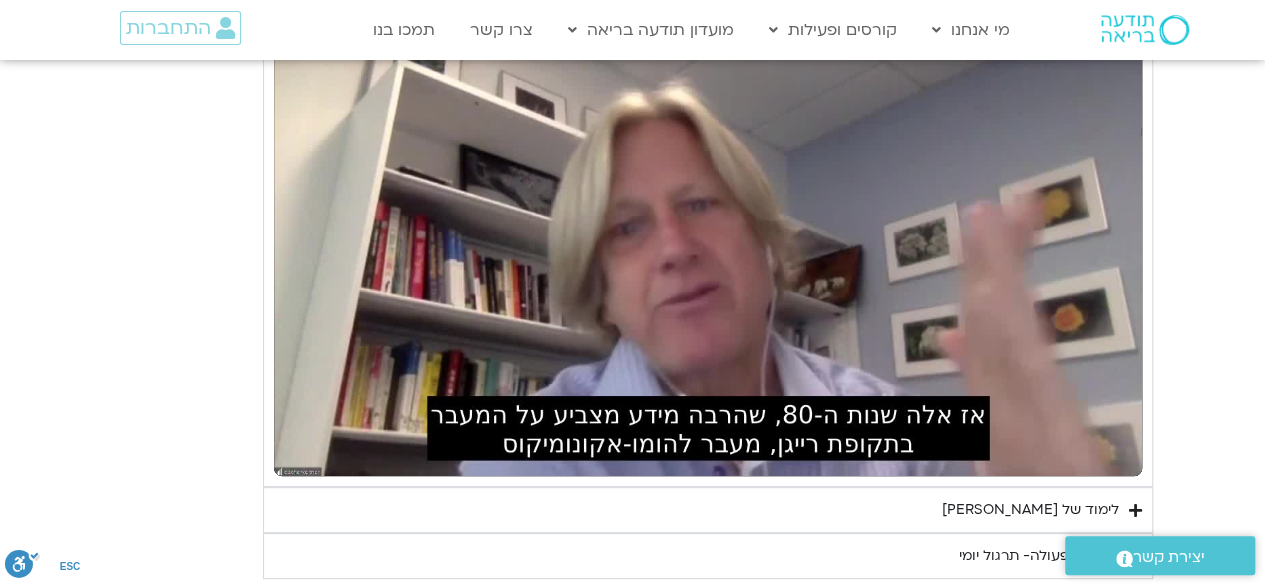
type input "1081.16"
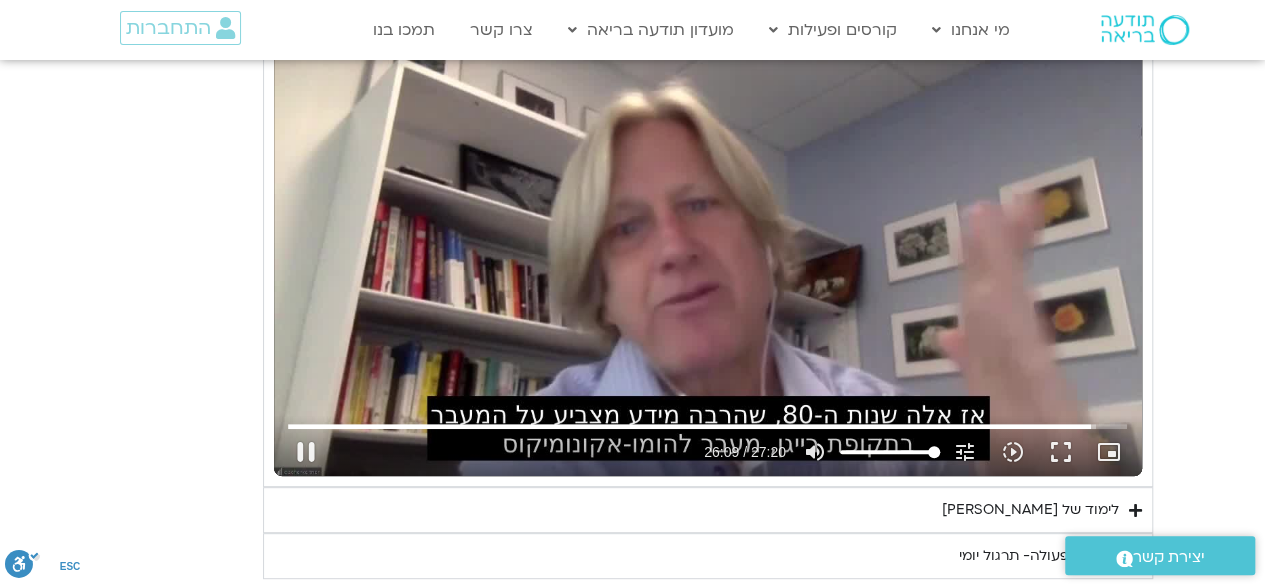
type input "1569.286803"
type input "1081.16"
type input "1569.420125"
type input "1081.16"
type input "1569.553459"
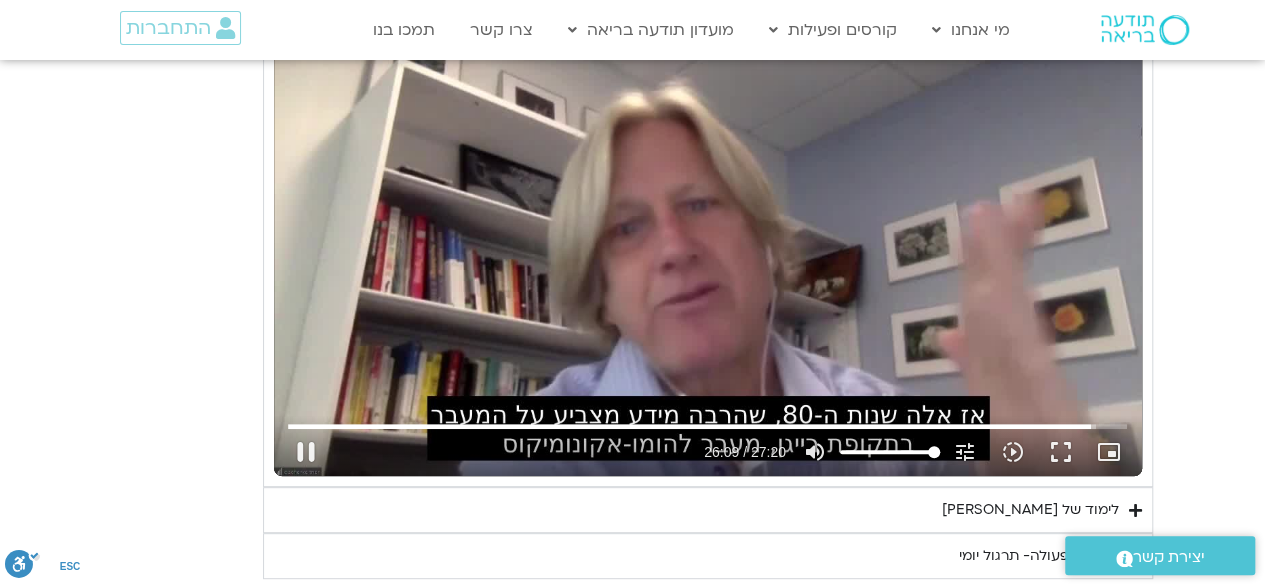
type input "1081.16"
type input "1569.669549"
type input "1081.16"
type input "1569.819049"
type input "1081.16"
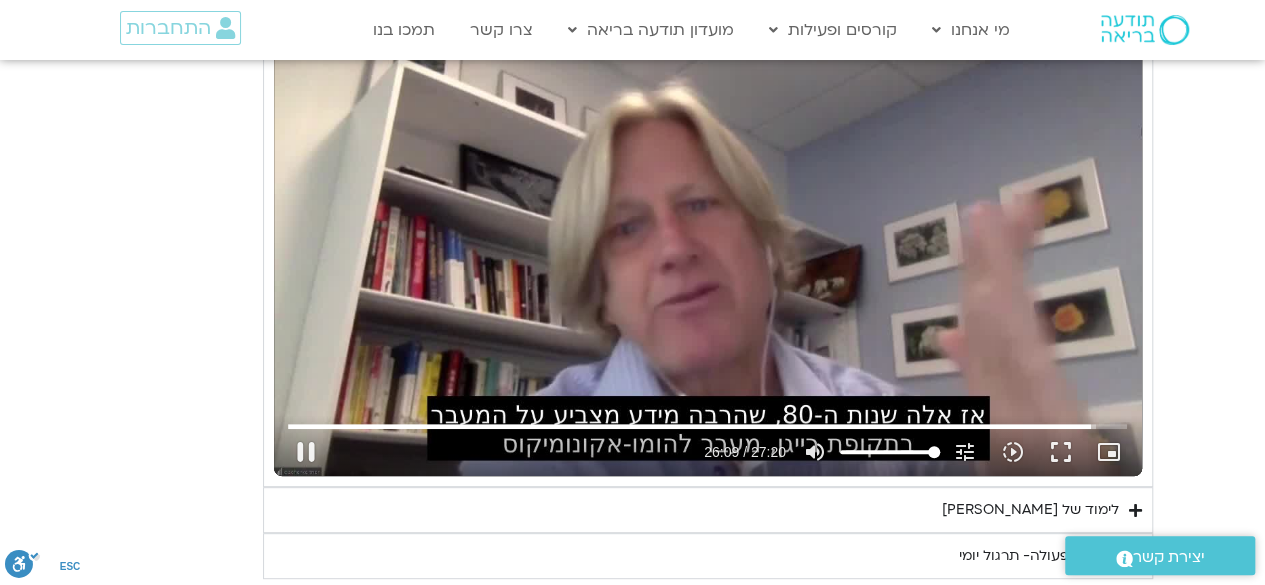
type input "1569.935943"
type input "1081.16"
type input "1570.002664"
type input "1081.16"
type input "1570.135425"
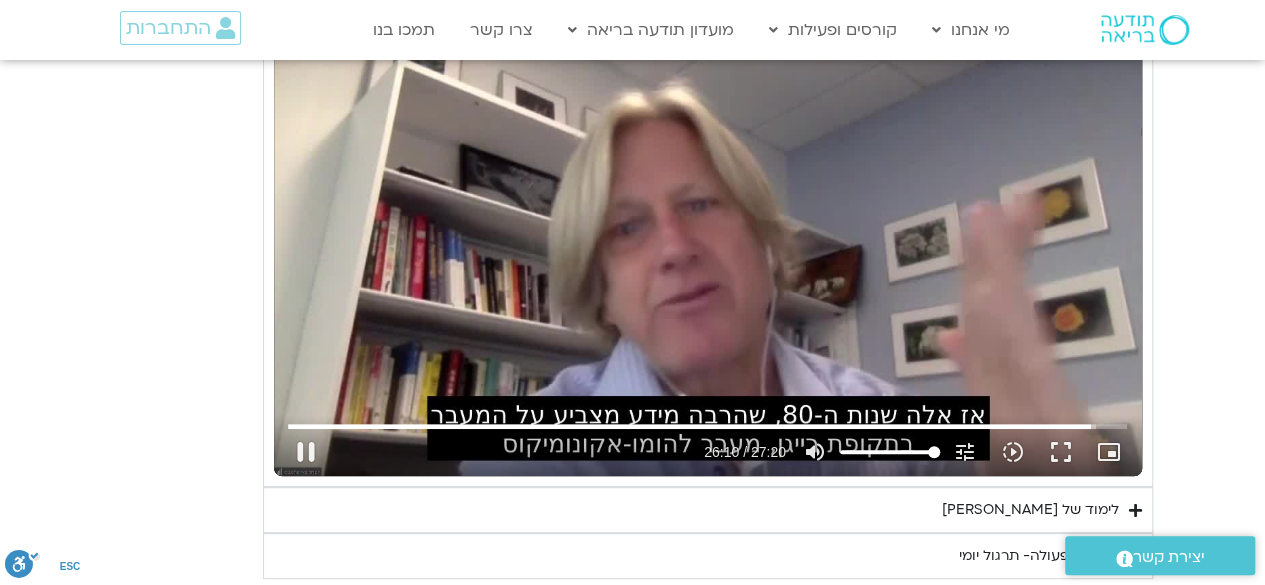
type input "1081.16"
type input "1570.268836"
type input "1081.16"
type input "1570.405967"
type input "1081.16"
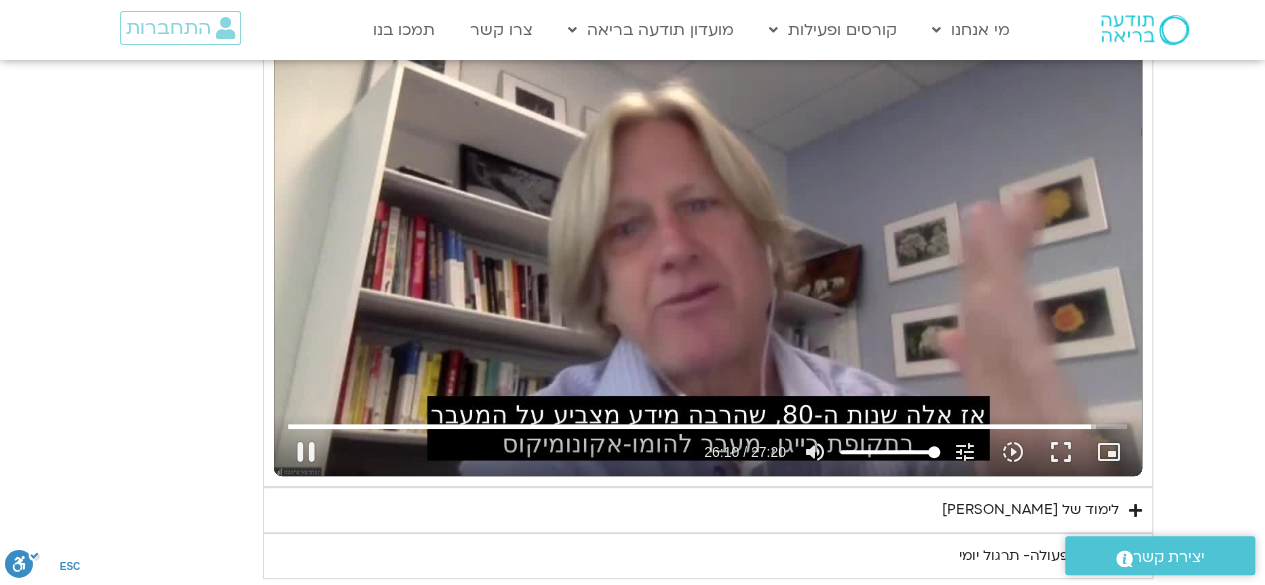
type input "1570.585903"
type input "1081.16"
type input "1570.718834"
type input "1081.16"
type input "1570.852093"
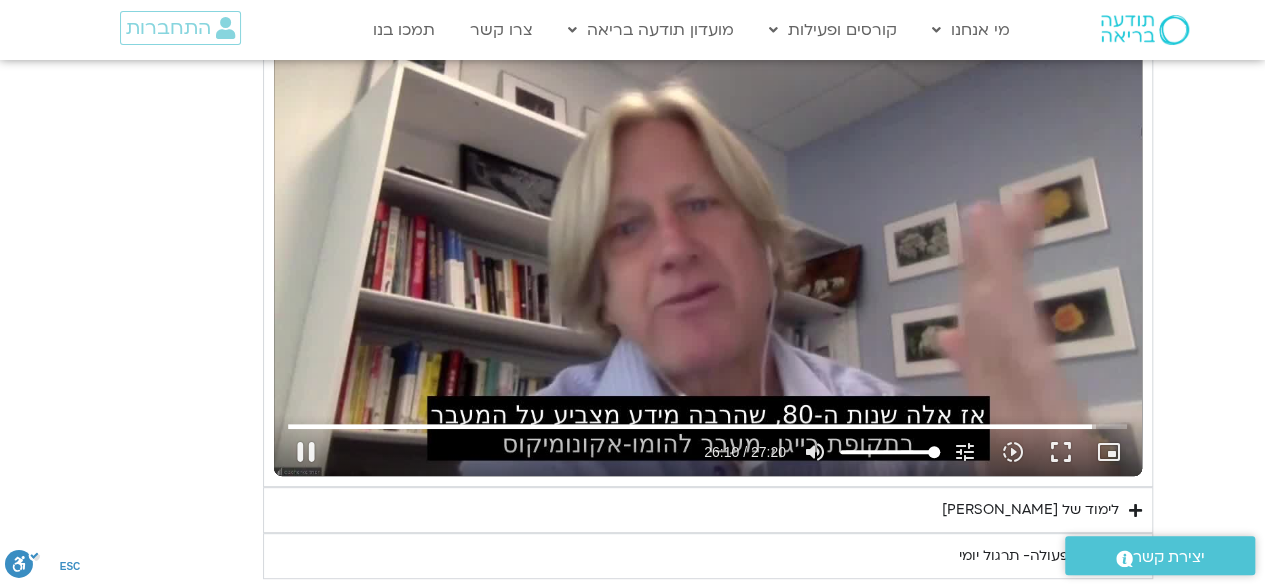
type input "1081.16"
type input "1571.001592"
type input "1081.16"
type input "1571.118377"
type input "1081.16"
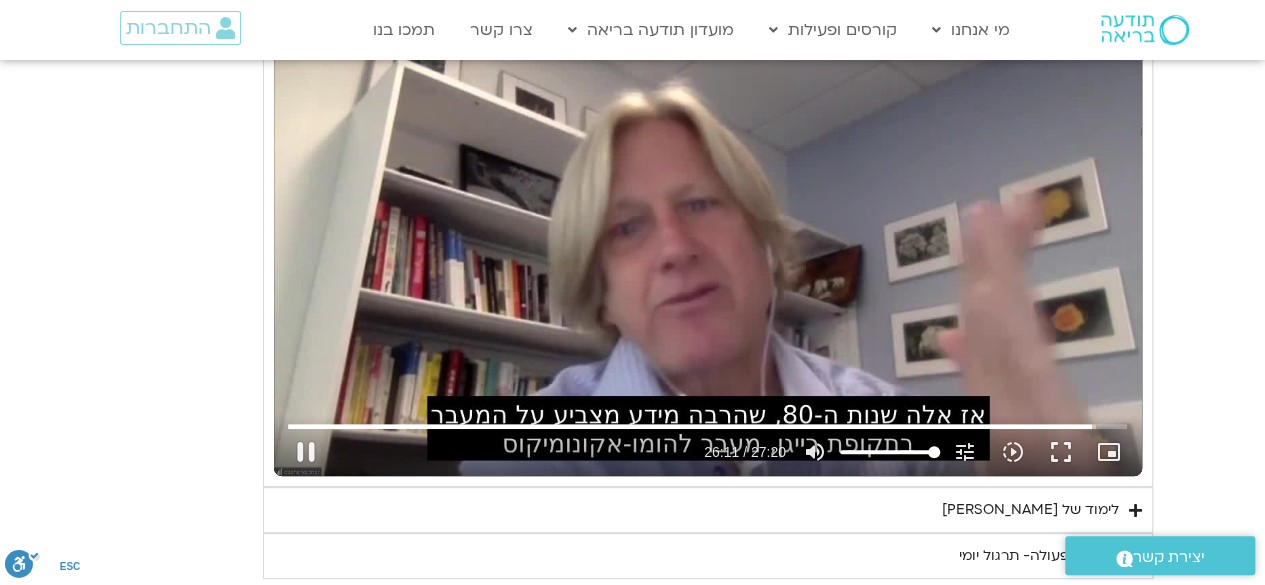
type input "1571.251749"
click at [307, 437] on button "pause" at bounding box center [306, 452] width 48 height 48
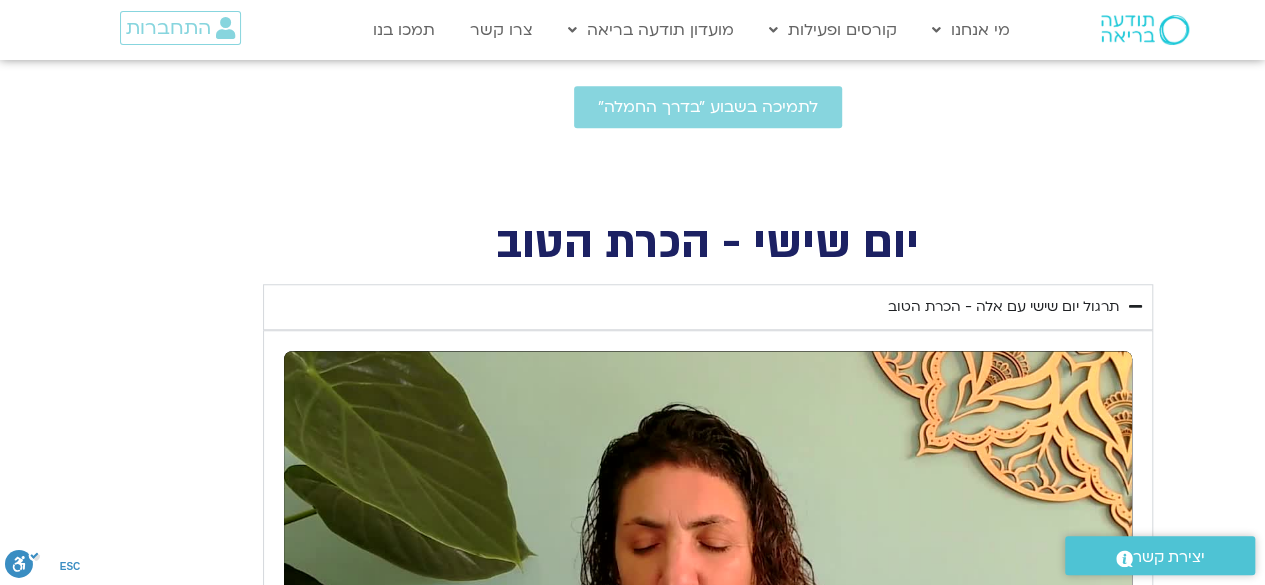
scroll to position [690, 0]
